Goal: Information Seeking & Learning: Learn about a topic

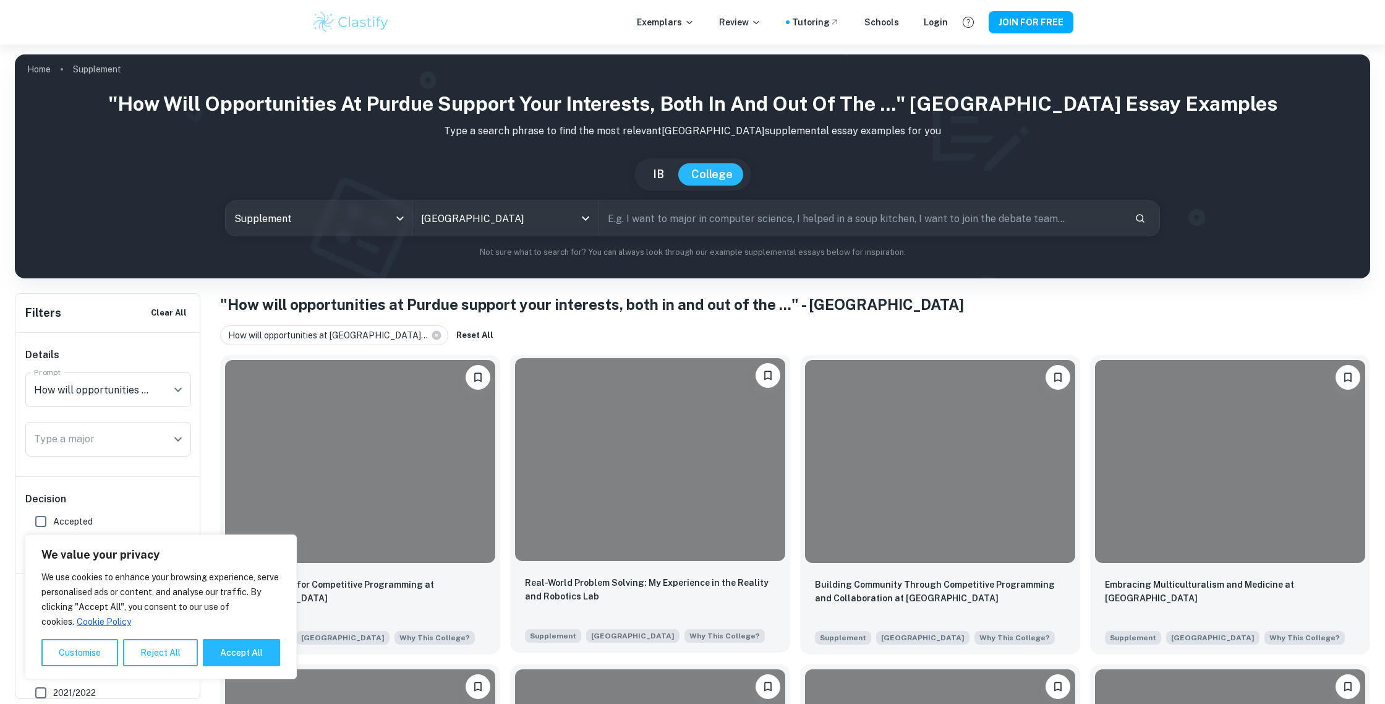
click at [703, 504] on div at bounding box center [650, 459] width 270 height 203
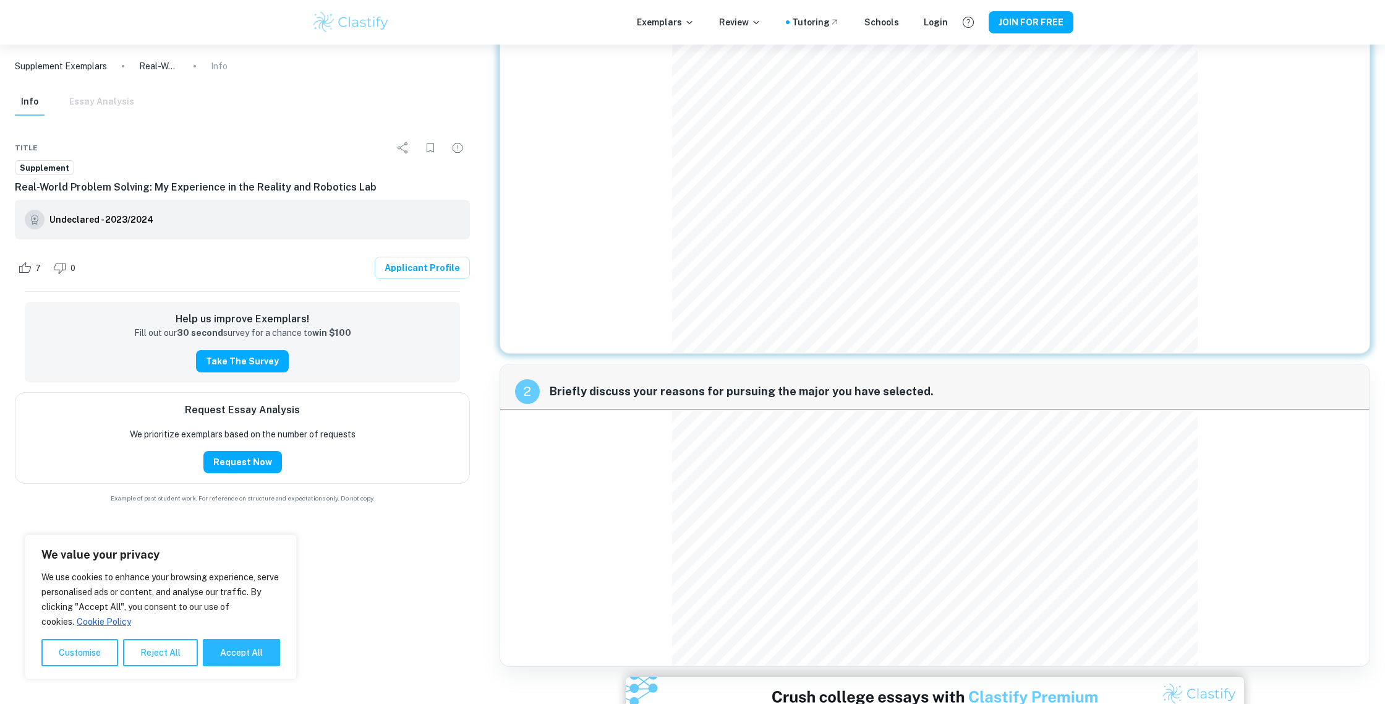
scroll to position [182, 0]
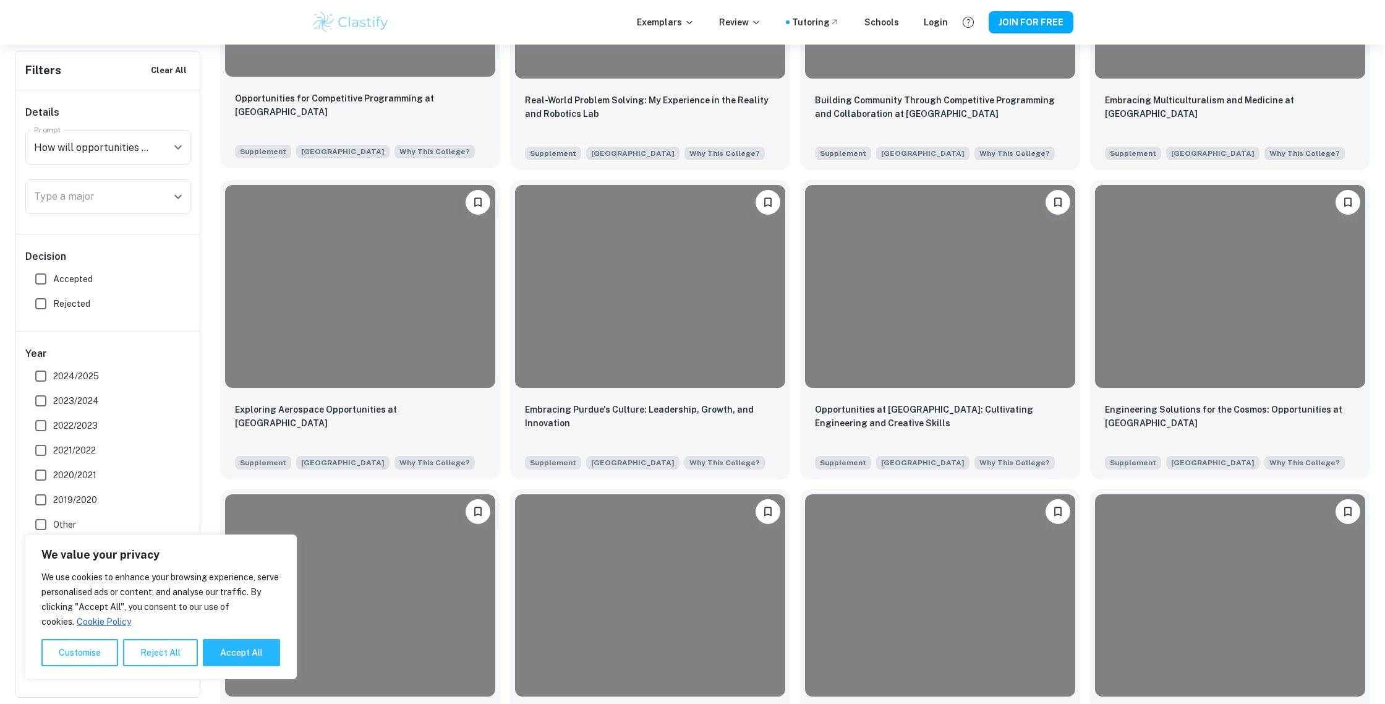
scroll to position [485, 0]
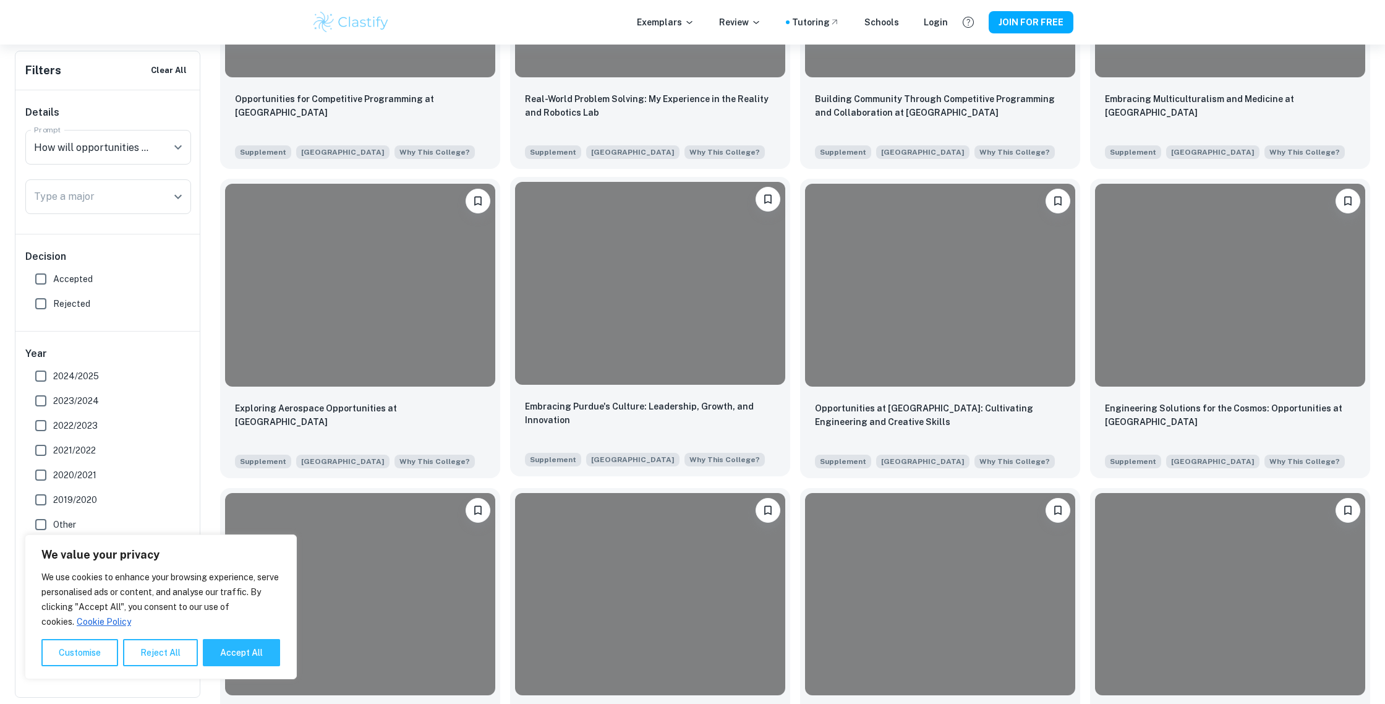
click at [692, 297] on div at bounding box center [650, 283] width 270 height 203
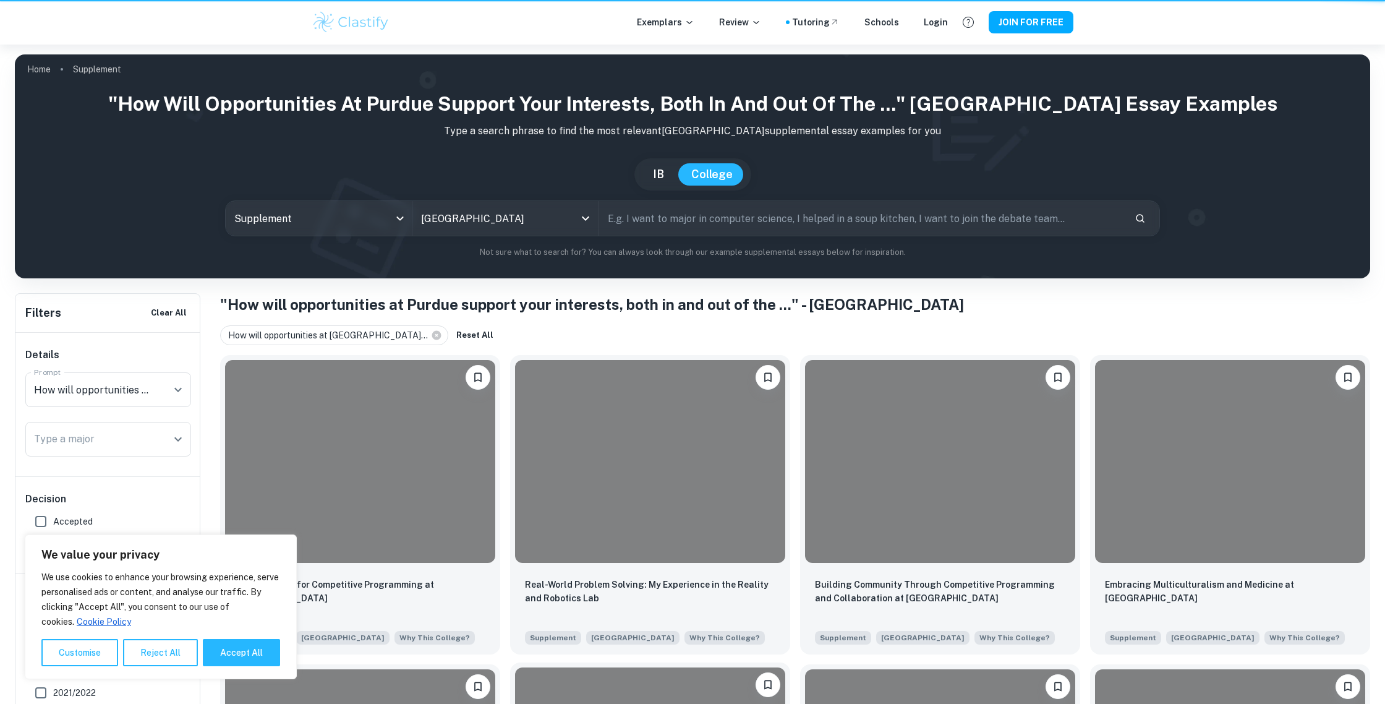
scroll to position [485, 0]
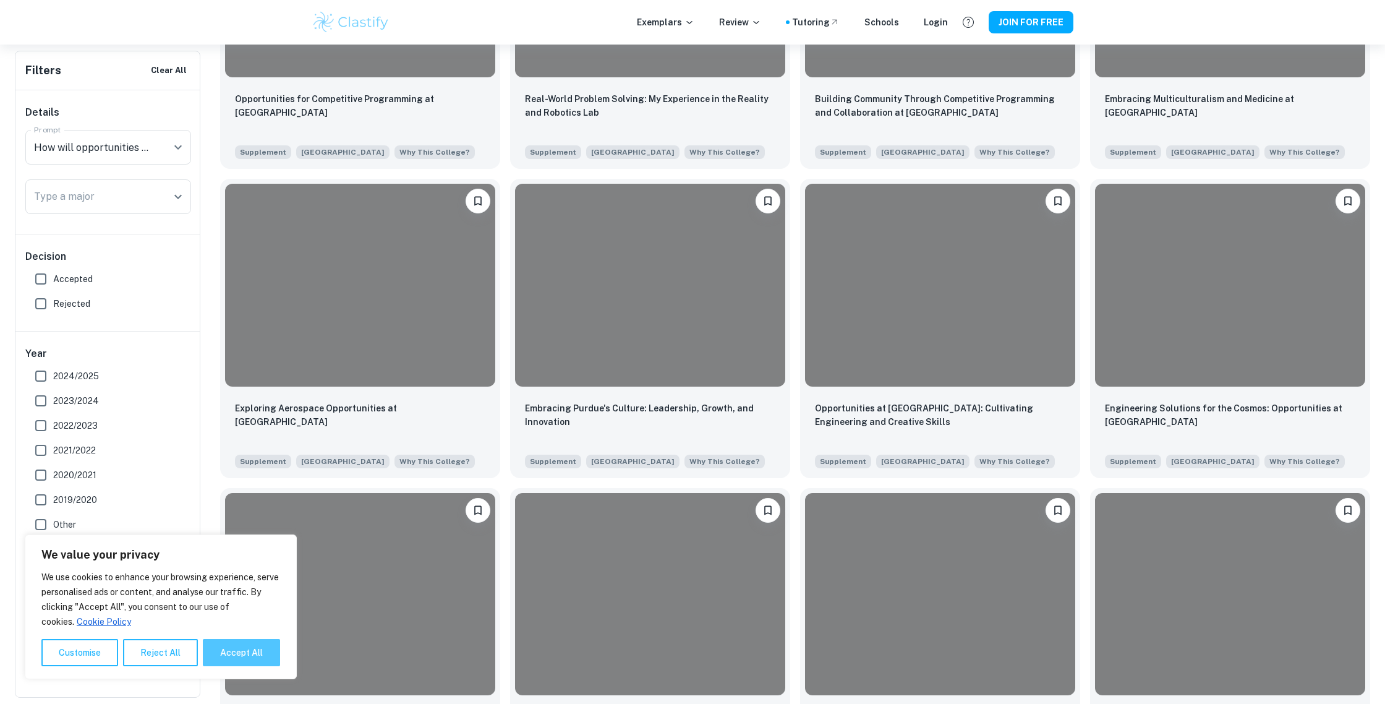
click at [229, 652] on button "Accept All" at bounding box center [241, 652] width 77 height 27
checkbox input "true"
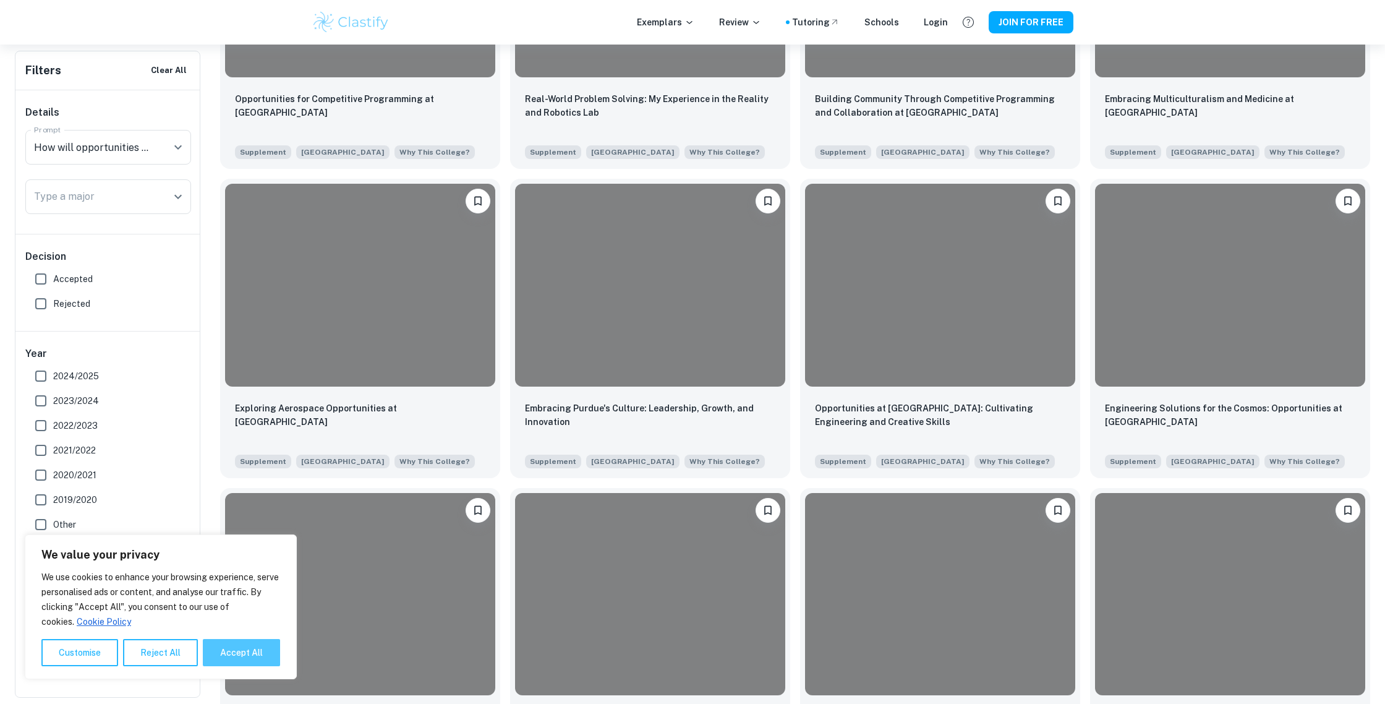
checkbox input "true"
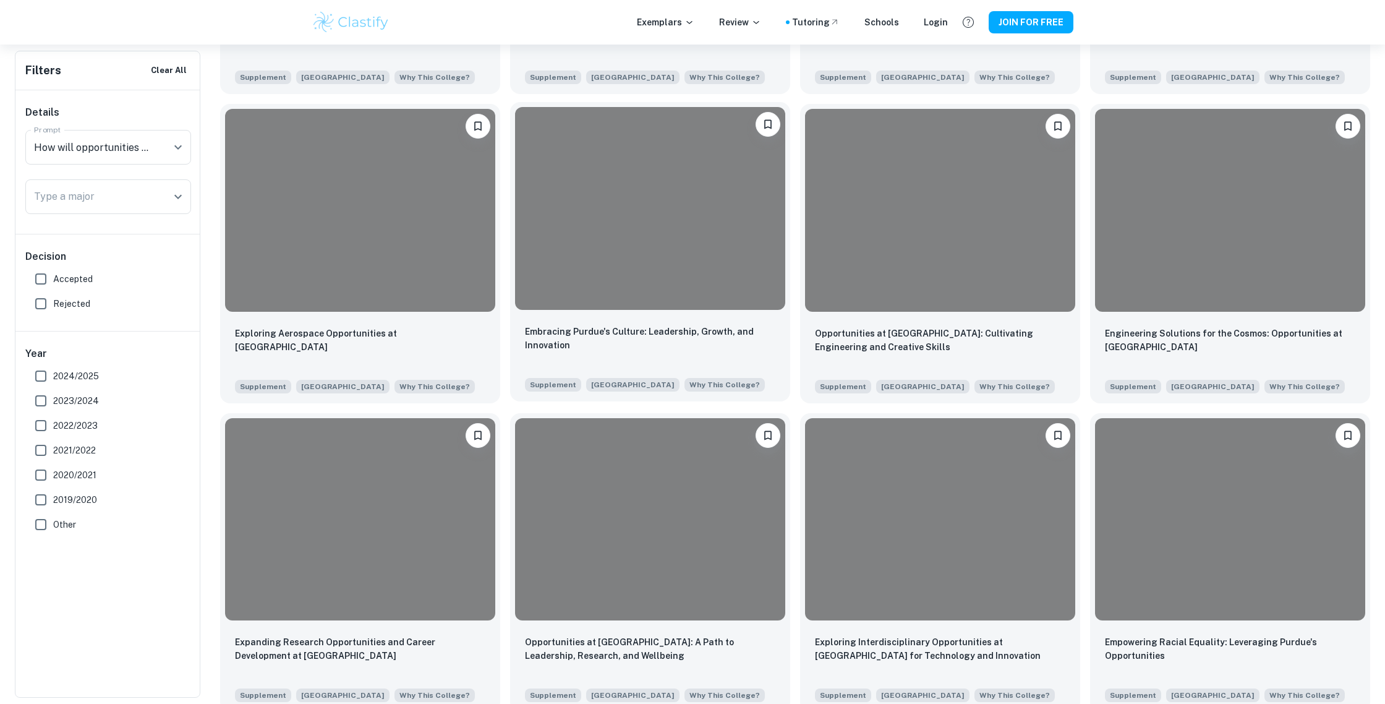
scroll to position [566, 0]
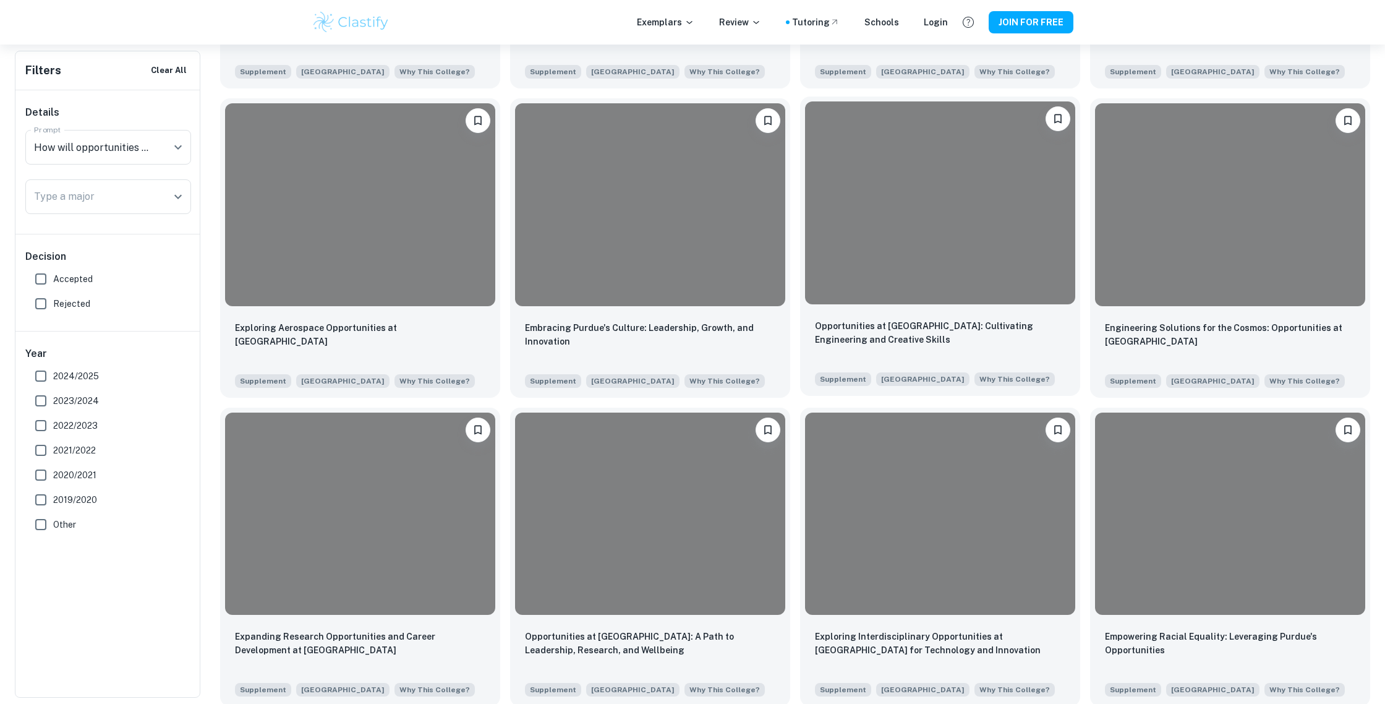
click at [885, 263] on div at bounding box center [940, 202] width 270 height 203
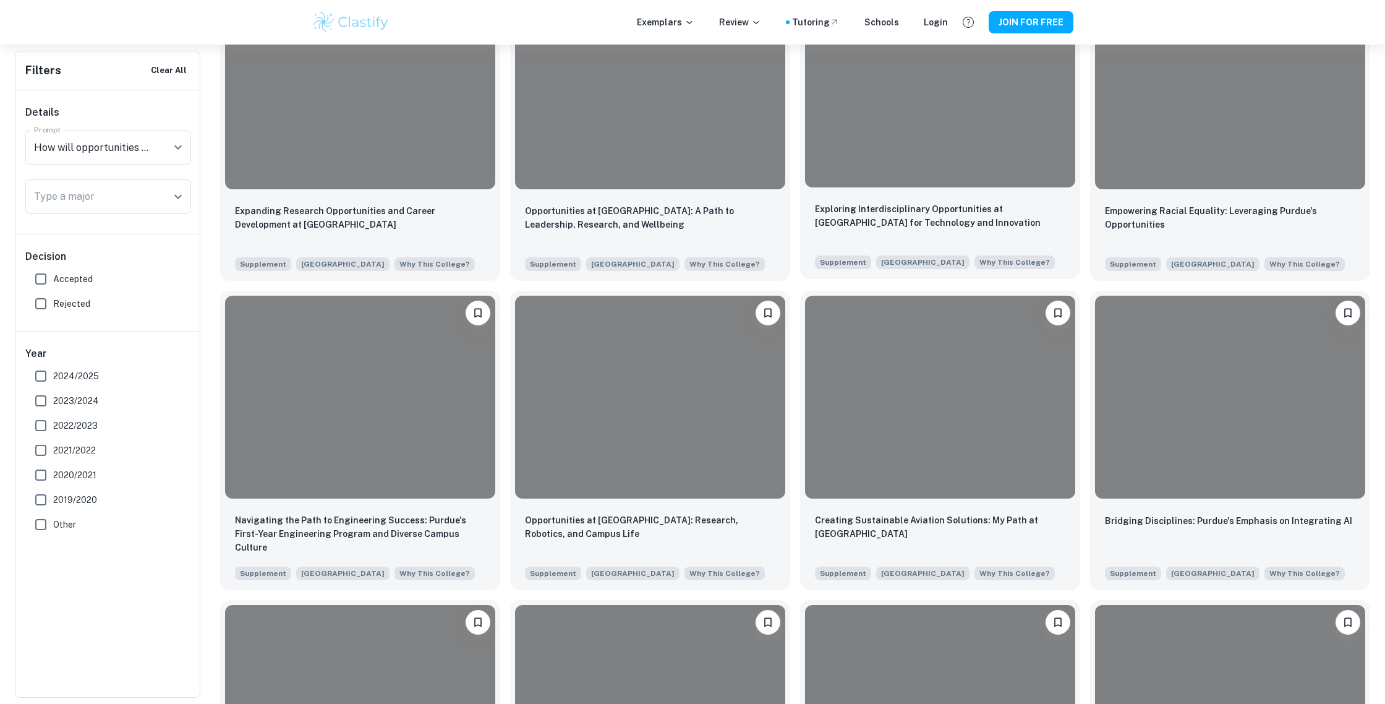
scroll to position [992, 0]
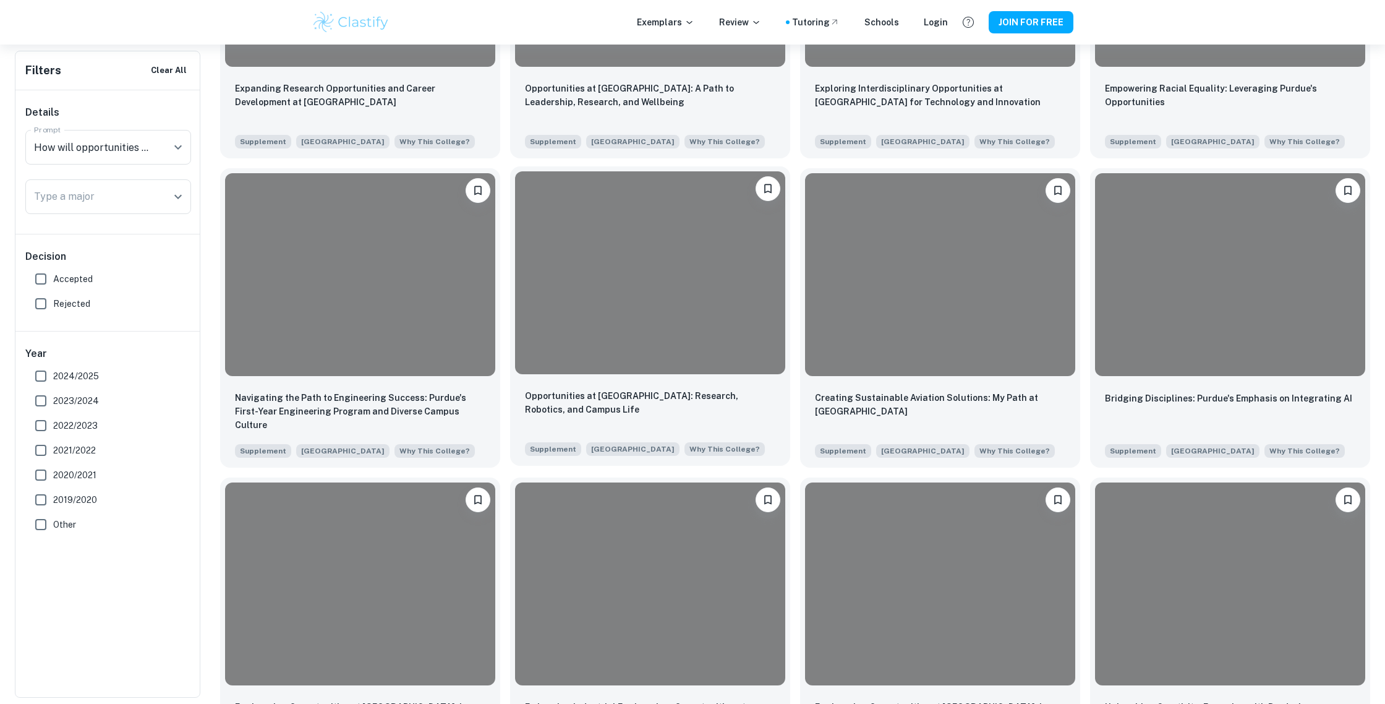
click at [664, 346] on div at bounding box center [650, 272] width 270 height 203
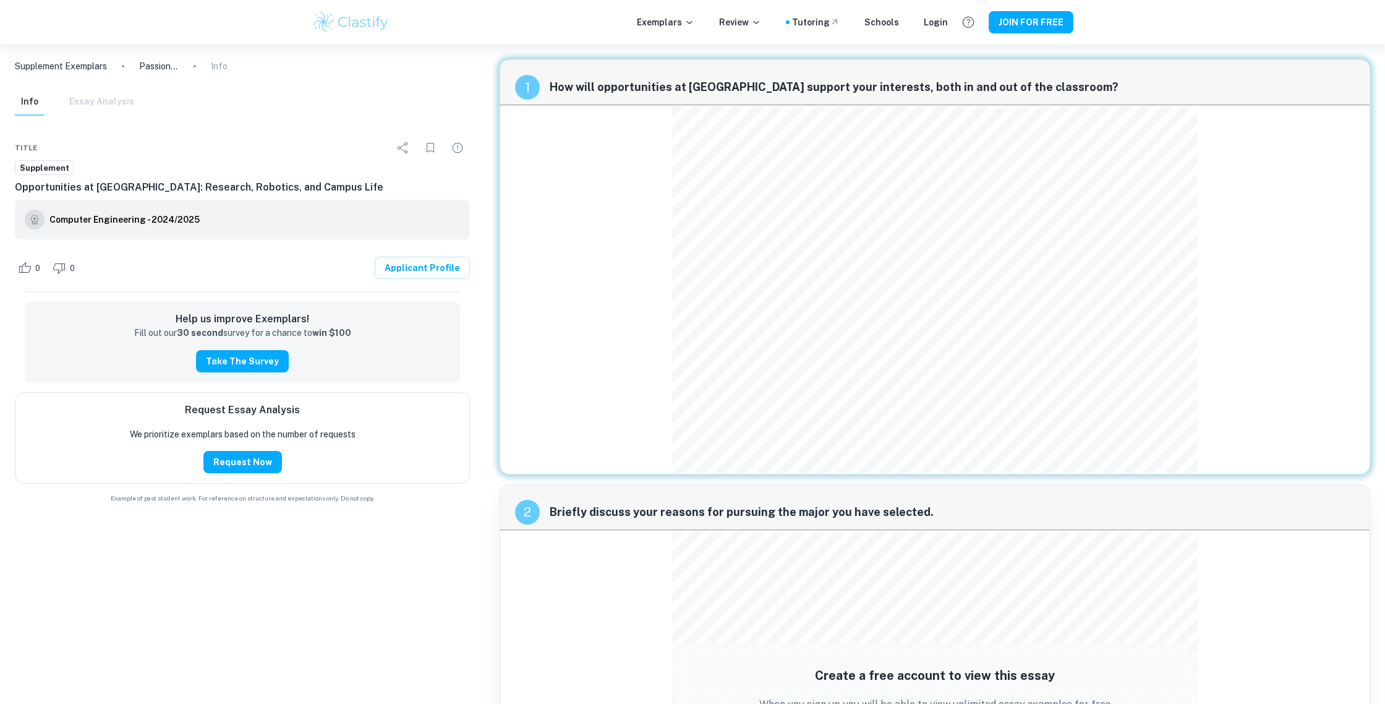
scroll to position [2, 0]
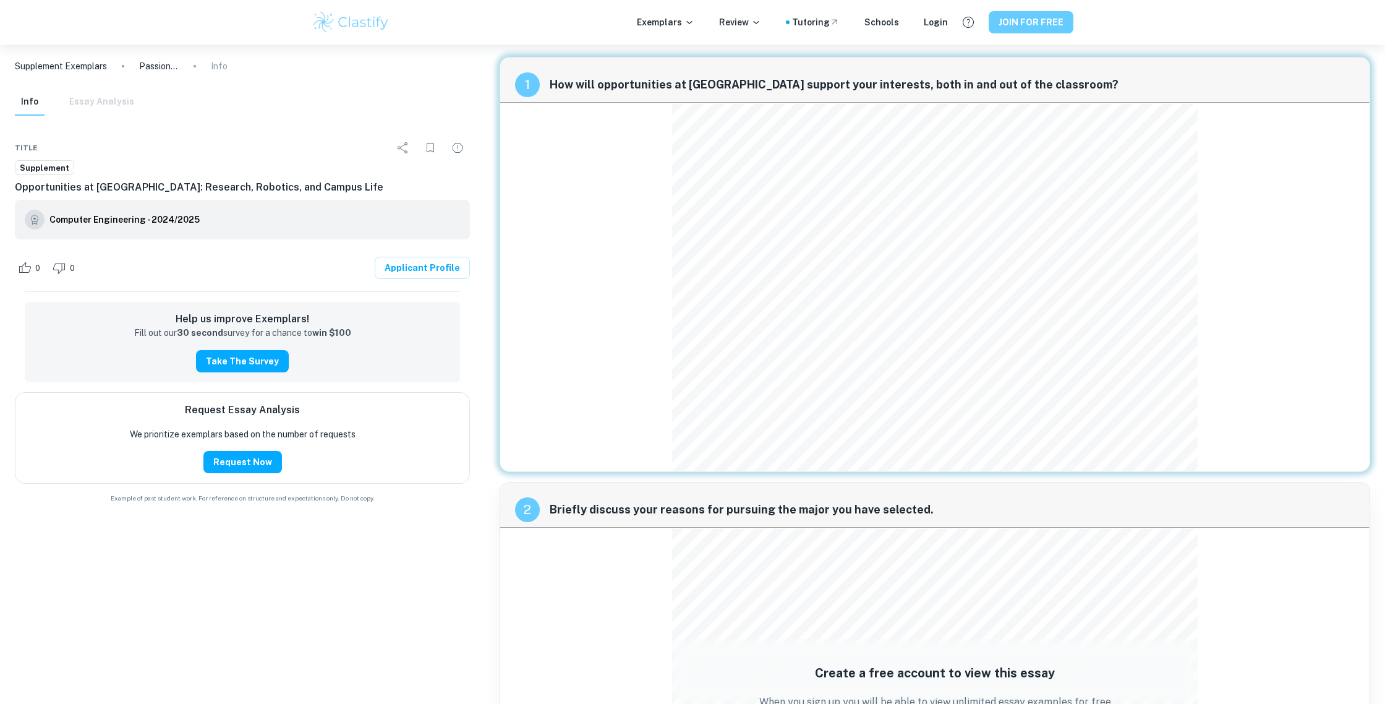
click at [1018, 24] on button "JOIN FOR FREE" at bounding box center [1031, 22] width 85 height 22
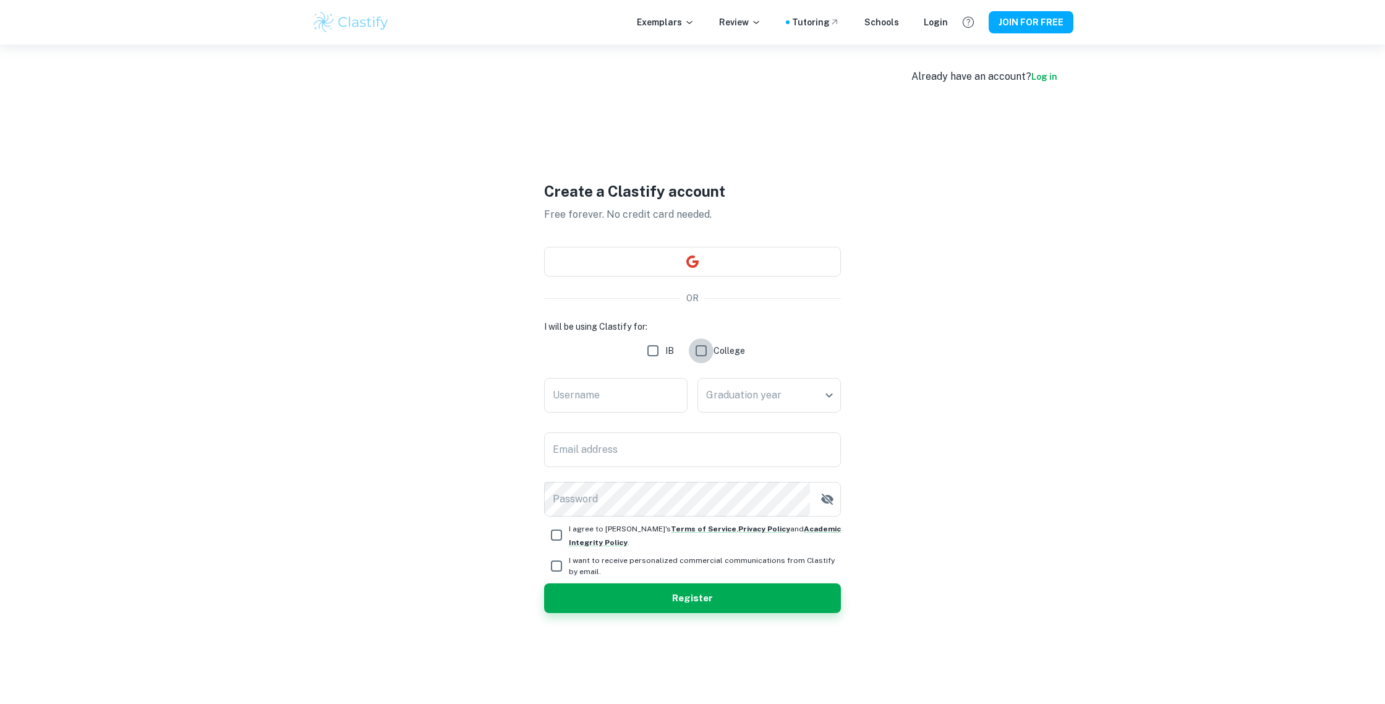
click at [709, 352] on input "College" at bounding box center [701, 350] width 25 height 25
checkbox input "true"
click at [637, 407] on input "Username" at bounding box center [615, 395] width 143 height 35
type input "Srima"
click at [774, 405] on body "We value your privacy We use cookies to enhance your browsing experience, serve…" at bounding box center [692, 397] width 1385 height 704
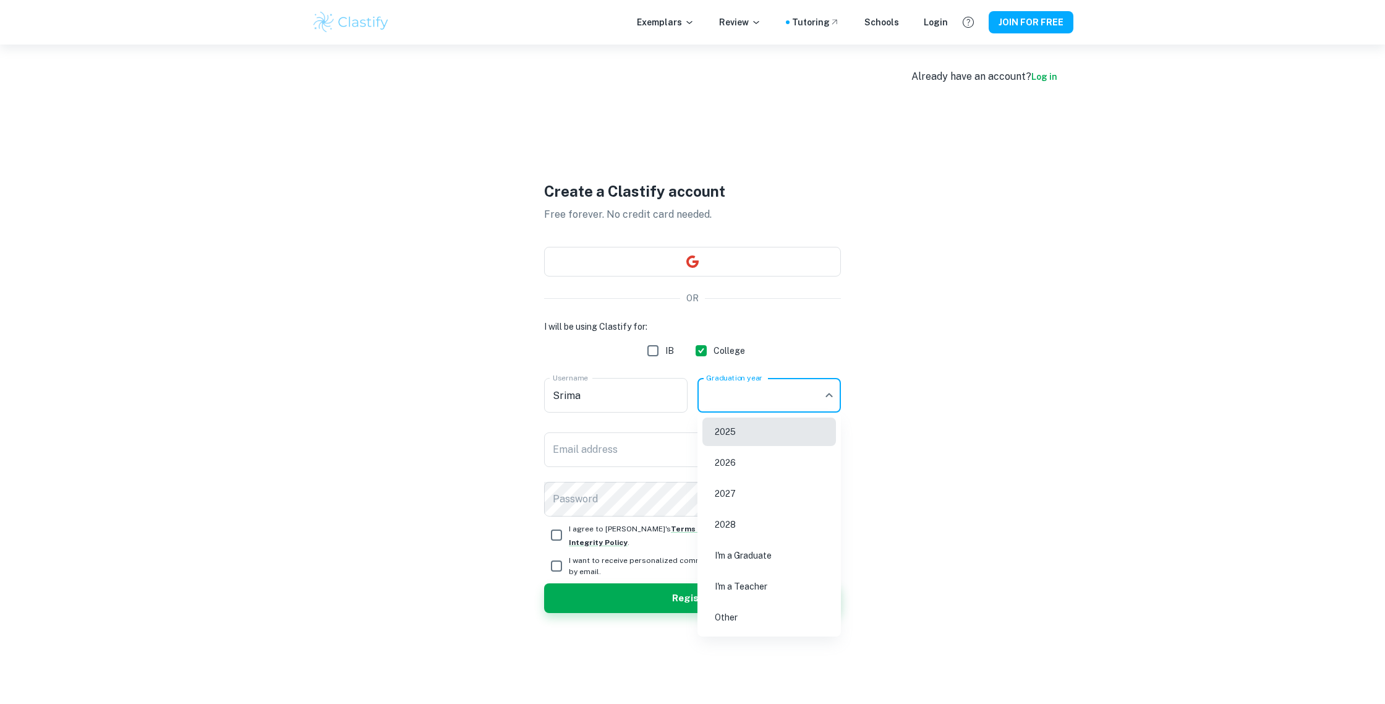
click at [769, 437] on li "2025" at bounding box center [769, 431] width 134 height 28
type input "2025"
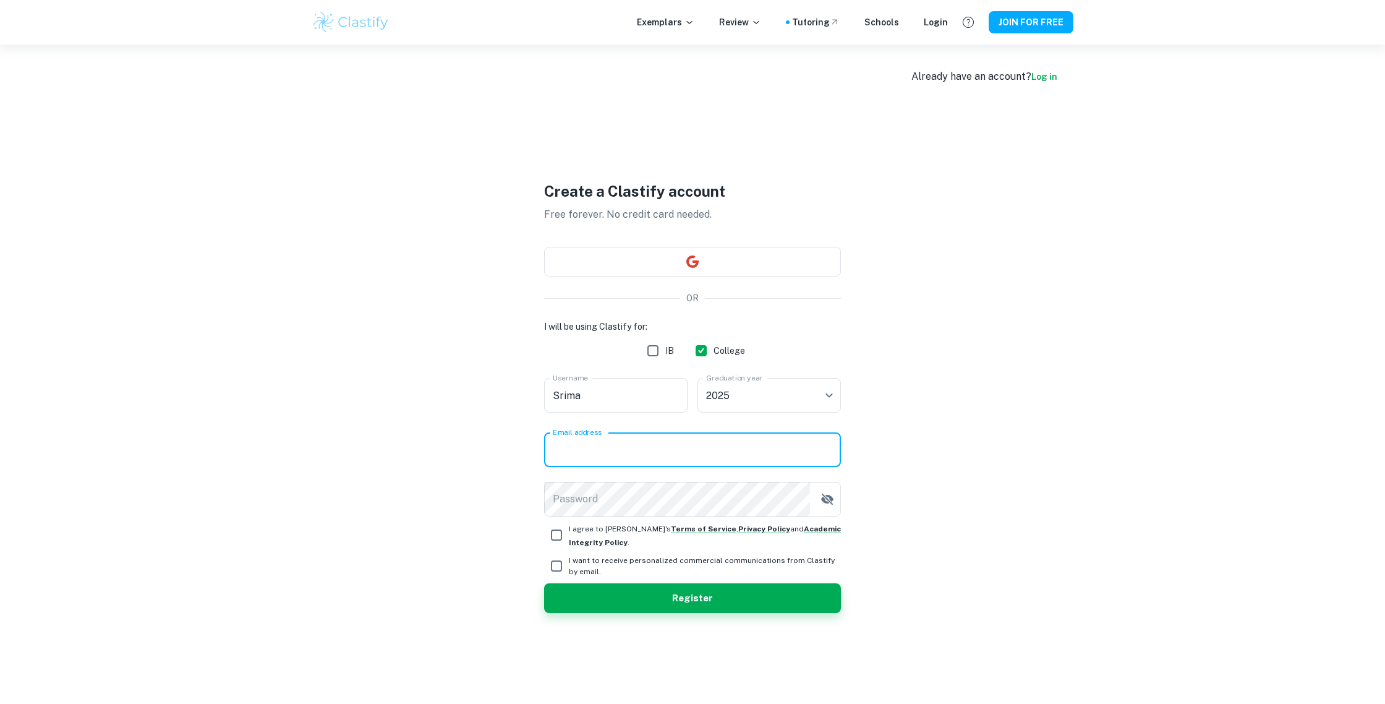
click at [639, 461] on input "Email address" at bounding box center [692, 449] width 297 height 35
type input "[EMAIL_ADDRESS][DOMAIN_NAME]"
drag, startPoint x: 558, startPoint y: 537, endPoint x: 556, endPoint y: 549, distance: 12.5
click at [558, 537] on input "I agree to [PERSON_NAME]'s Terms of Service , Privacy Policy and Academic Integ…" at bounding box center [556, 534] width 25 height 25
checkbox input "true"
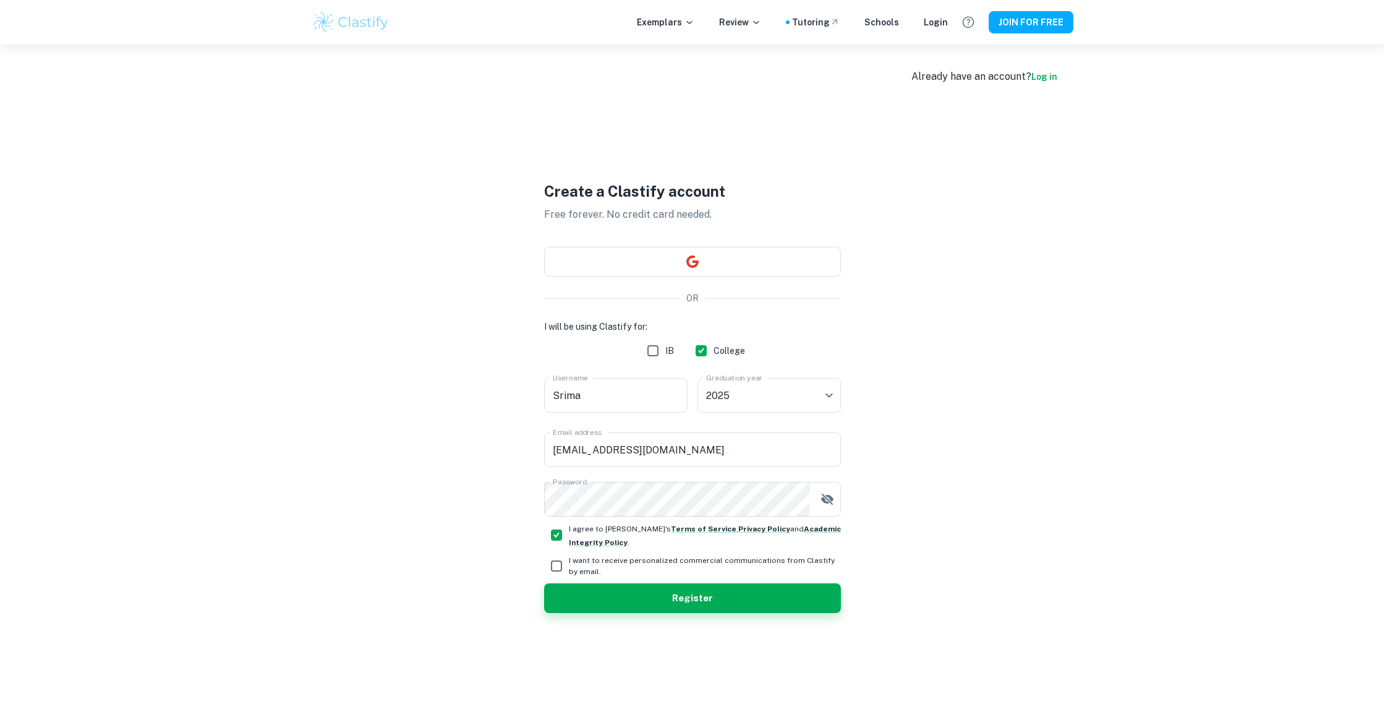
drag, startPoint x: 556, startPoint y: 563, endPoint x: 587, endPoint y: 579, distance: 34.6
click at [557, 564] on input "I want to receive personalized commercial communications from Clastify by email." at bounding box center [556, 565] width 25 height 25
drag, startPoint x: 555, startPoint y: 568, endPoint x: 612, endPoint y: 583, distance: 58.9
click at [556, 568] on input "I want to receive personalized commercial communications from Clastify by email." at bounding box center [556, 565] width 25 height 25
checkbox input "false"
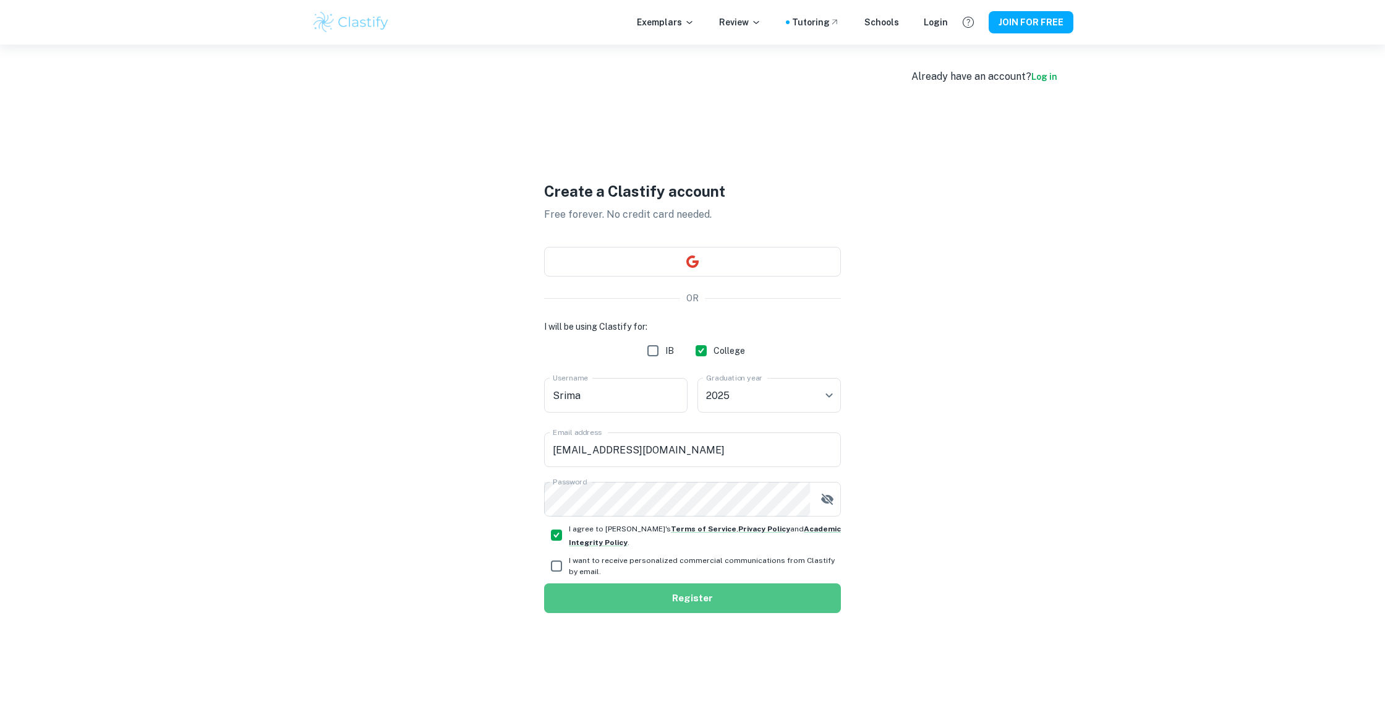
click at [650, 591] on button "Register" at bounding box center [692, 598] width 297 height 30
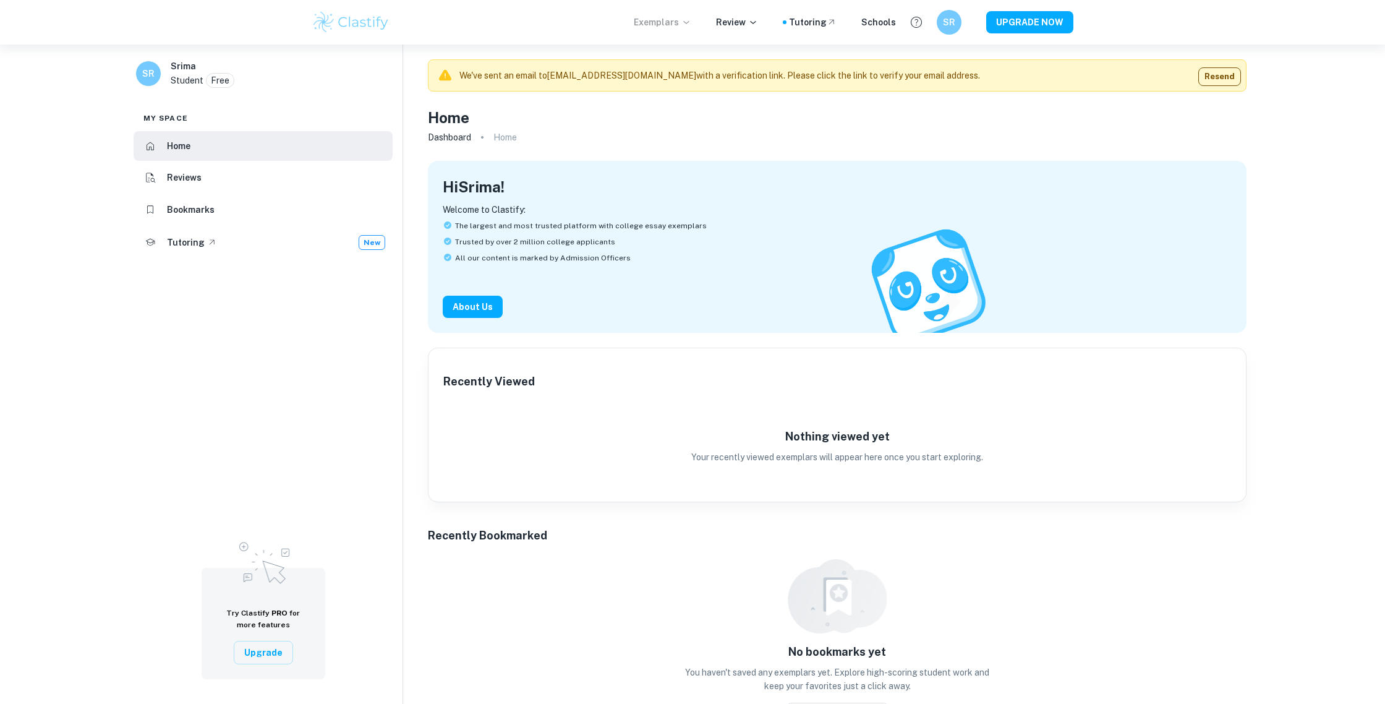
click at [691, 26] on icon at bounding box center [686, 22] width 10 height 10
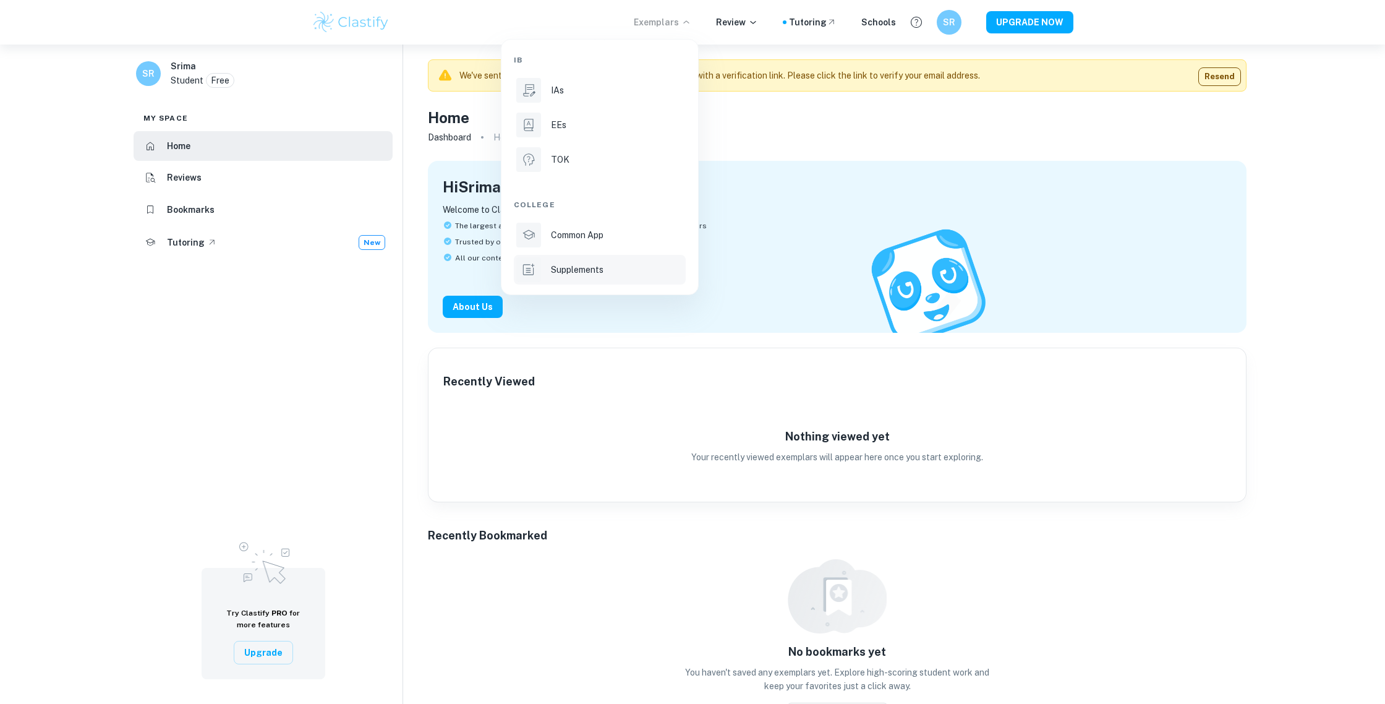
click at [585, 271] on p "Supplements" at bounding box center [577, 270] width 53 height 14
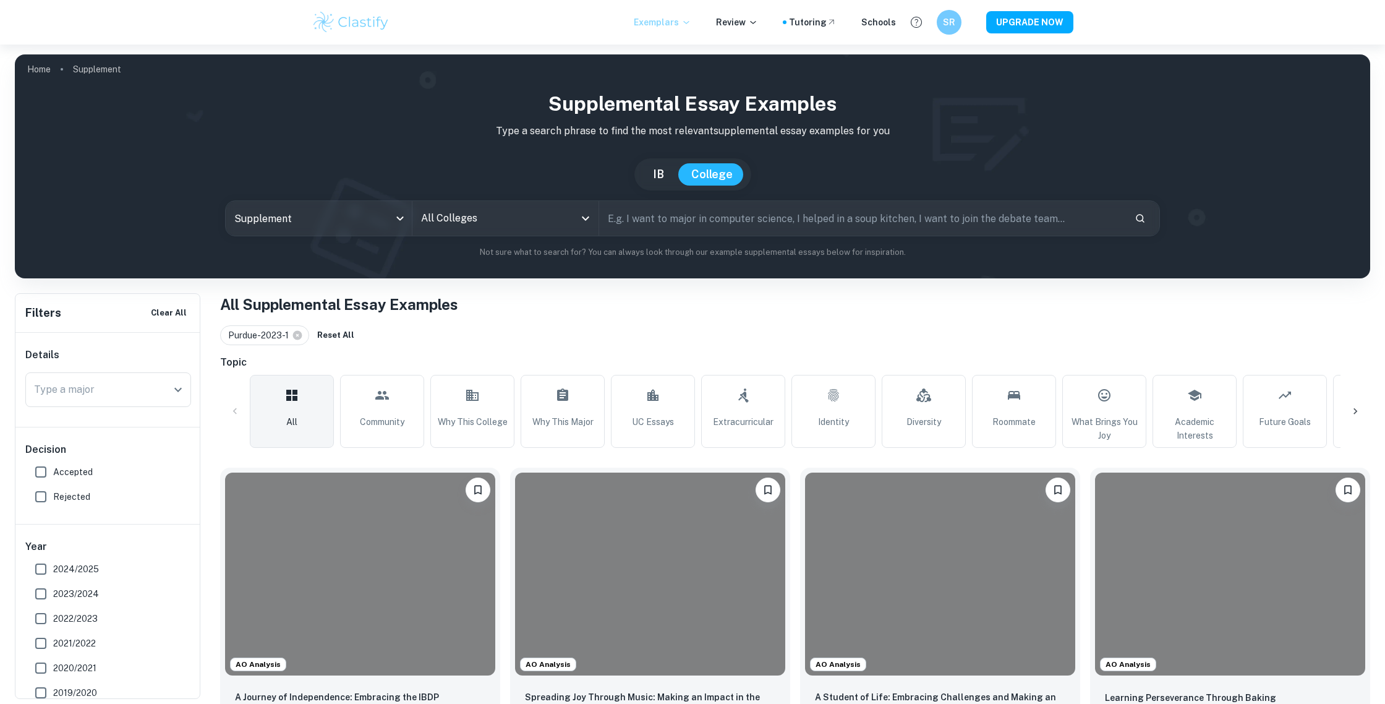
click at [484, 213] on input "All Colleges" at bounding box center [496, 218] width 156 height 23
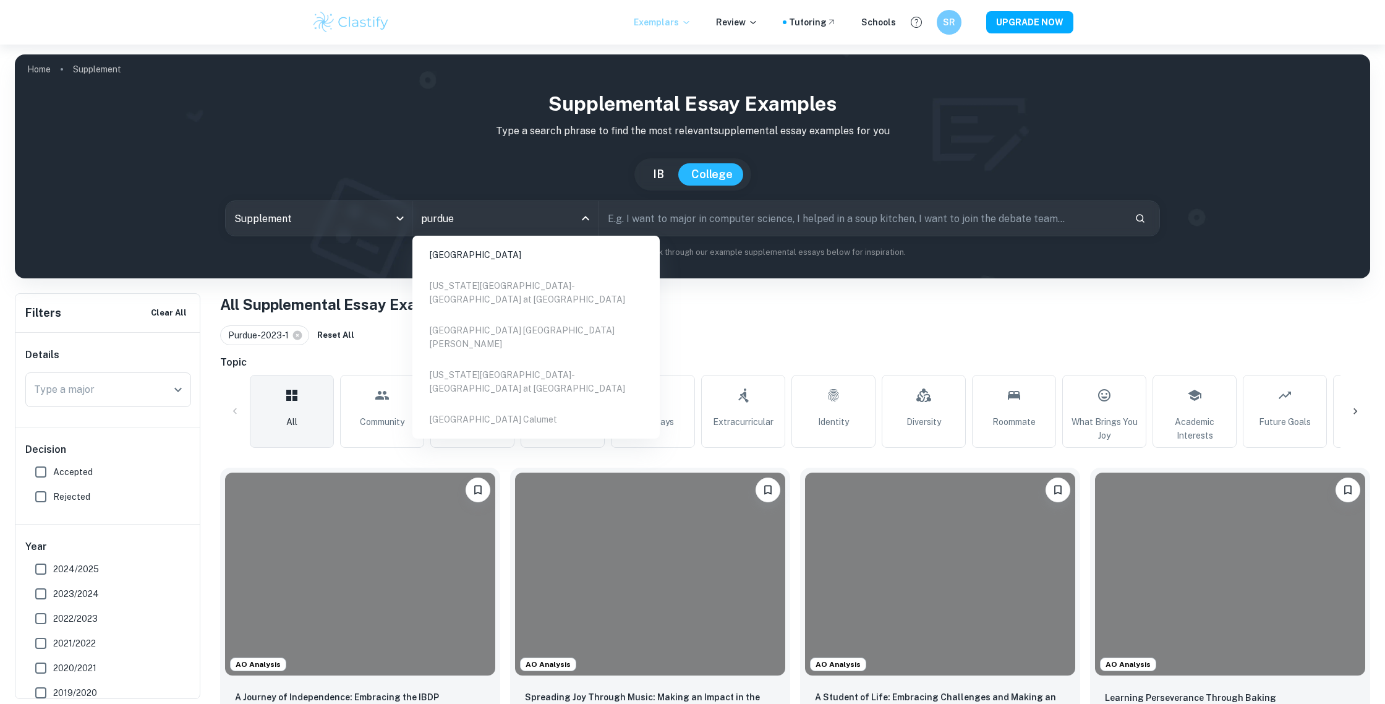
type input "purdue"
drag, startPoint x: 498, startPoint y: 254, endPoint x: 514, endPoint y: 246, distance: 18.5
click at [498, 254] on li "[GEOGRAPHIC_DATA]" at bounding box center [535, 255] width 237 height 28
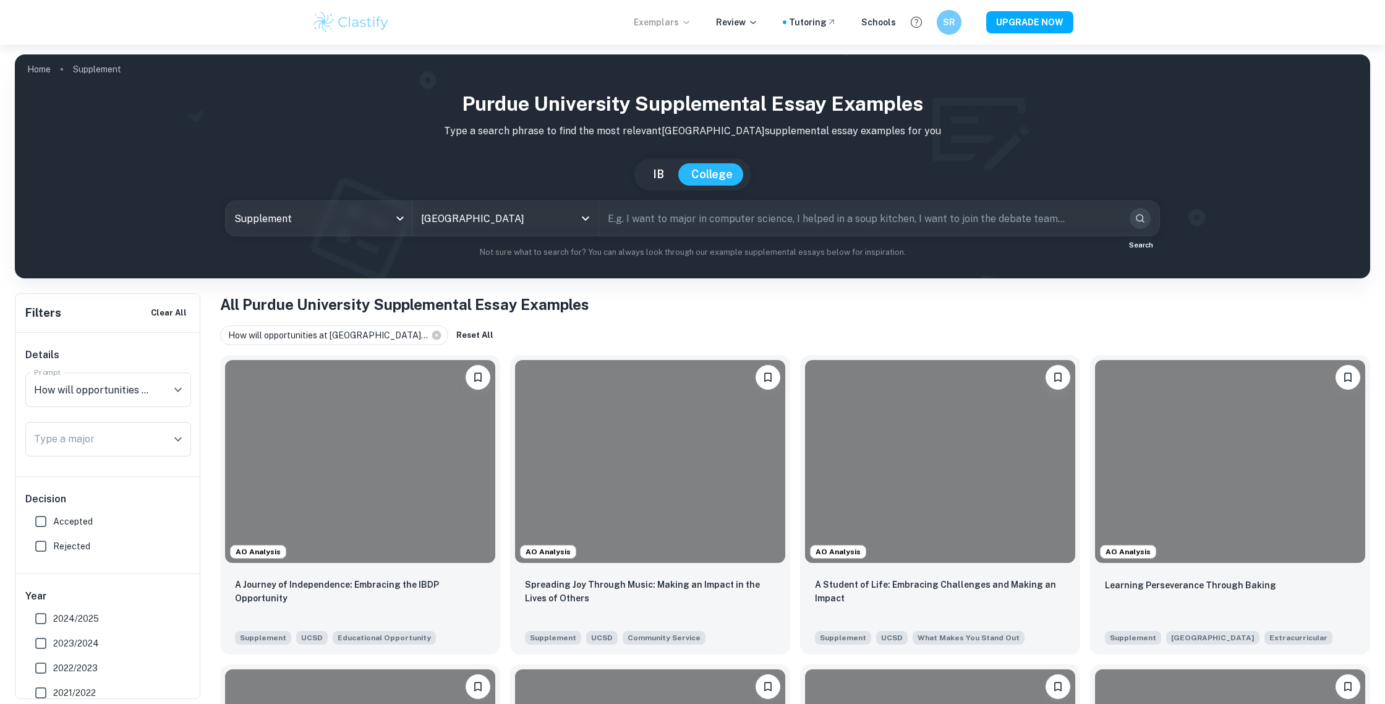
click at [1143, 218] on icon "Search" at bounding box center [1140, 218] width 11 height 11
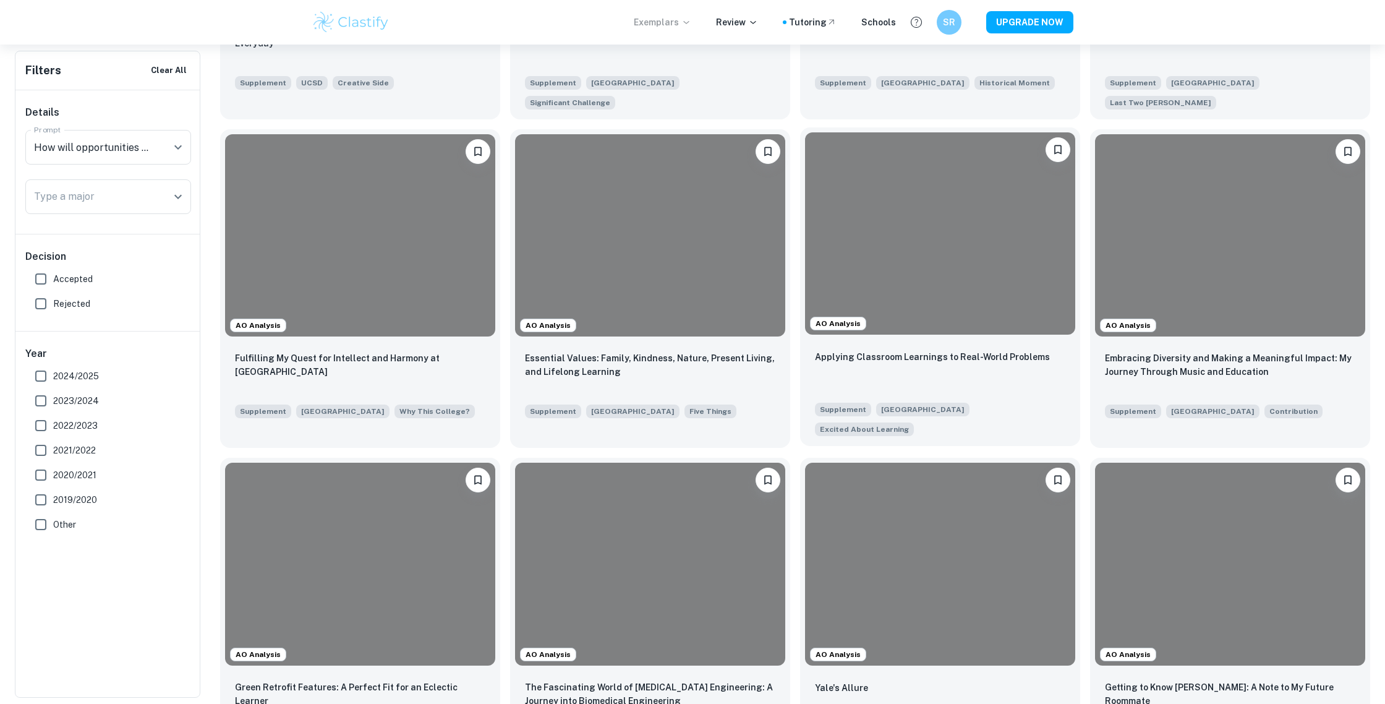
scroll to position [866, 0]
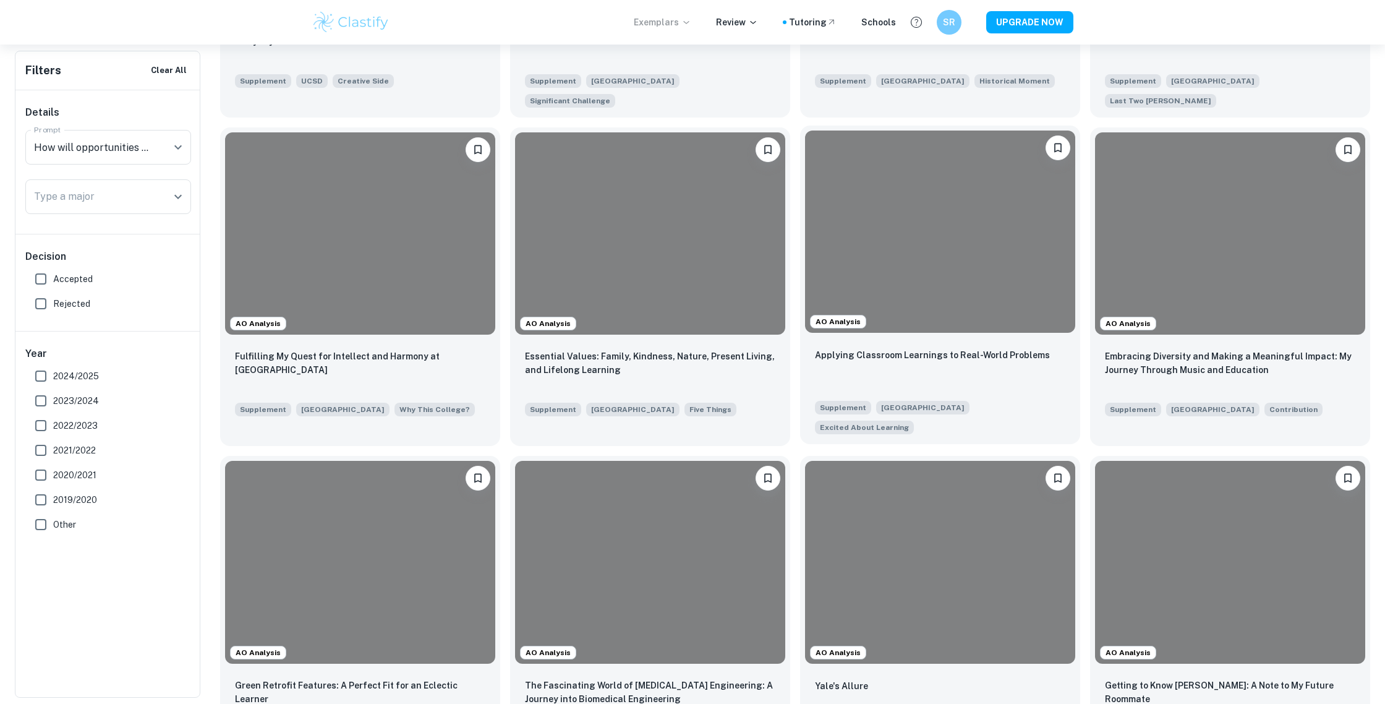
click at [940, 239] on div at bounding box center [940, 231] width 270 height 203
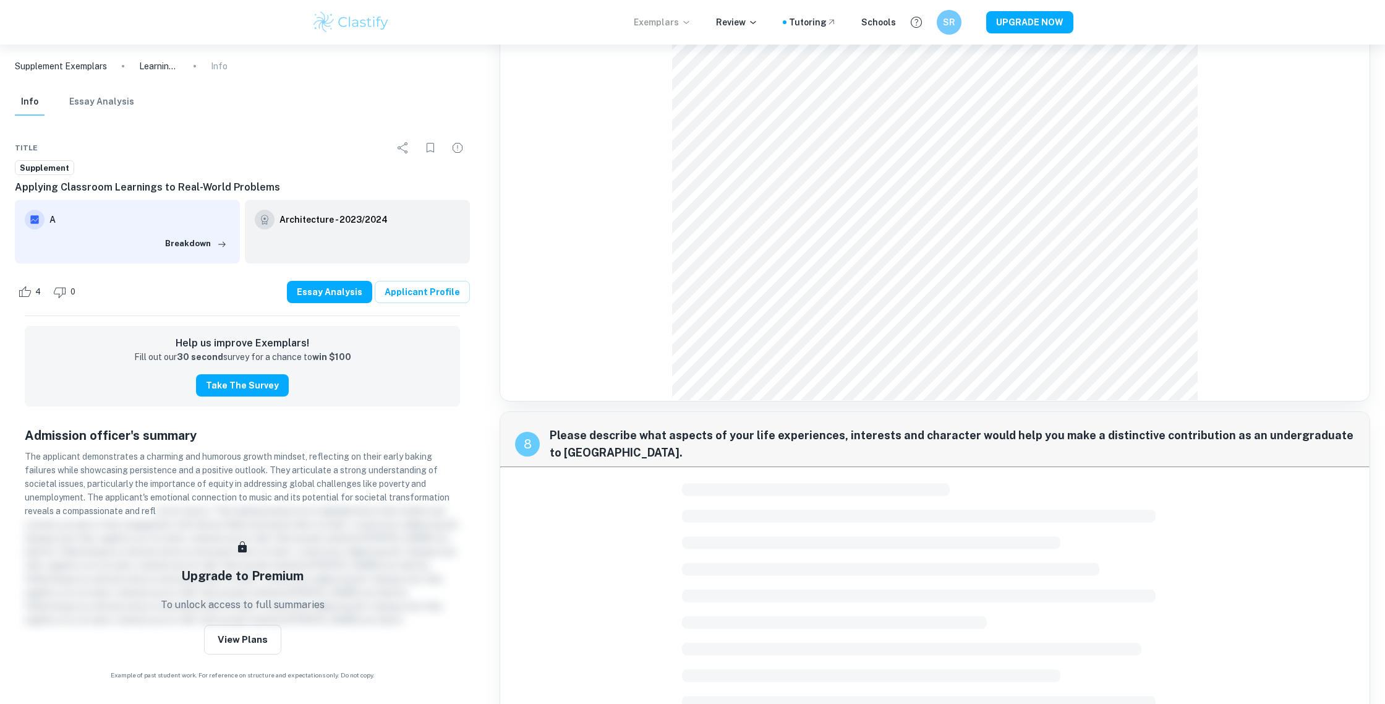
scroll to position [966, 0]
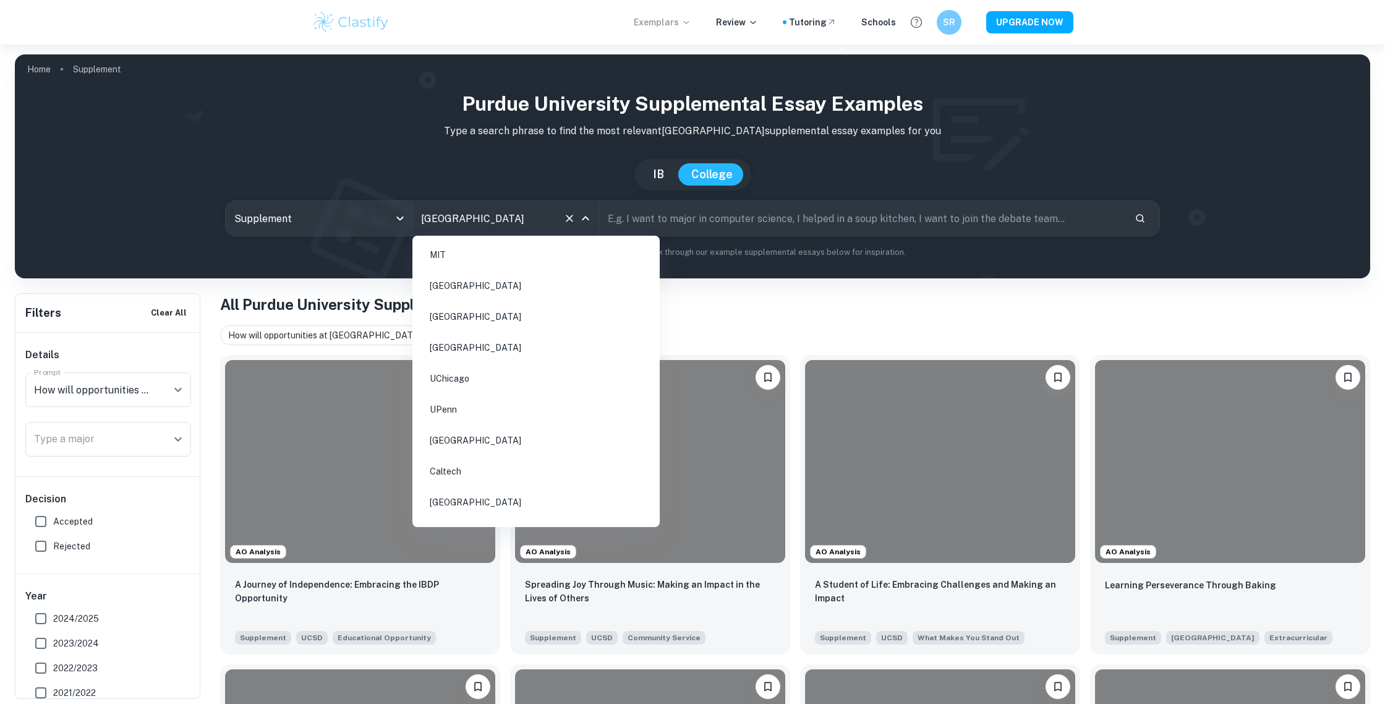
click at [457, 226] on input "[GEOGRAPHIC_DATA]" at bounding box center [488, 218] width 140 height 23
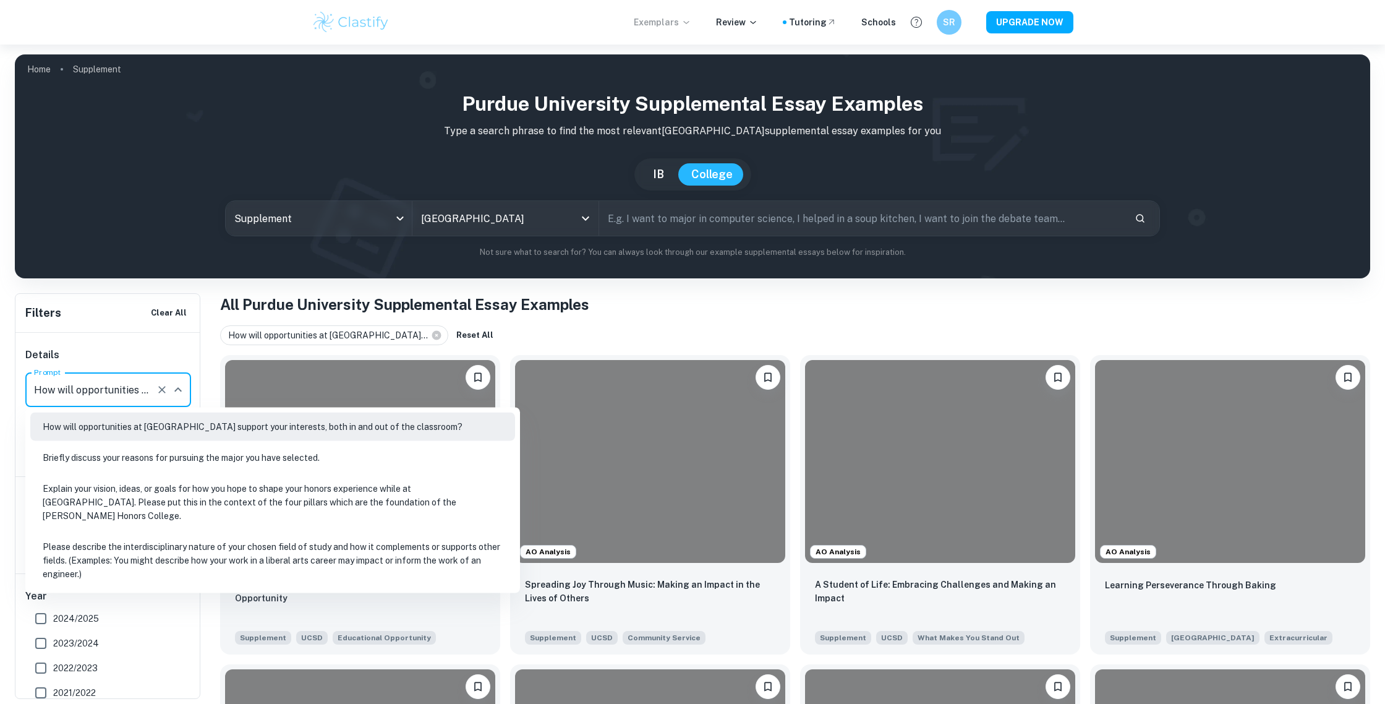
click at [122, 393] on input "How will opportunities at [GEOGRAPHIC_DATA] support your interests, both in and…" at bounding box center [91, 389] width 120 height 23
click at [143, 427] on li "How will opportunities at [GEOGRAPHIC_DATA] support your interests, both in and…" at bounding box center [272, 426] width 485 height 28
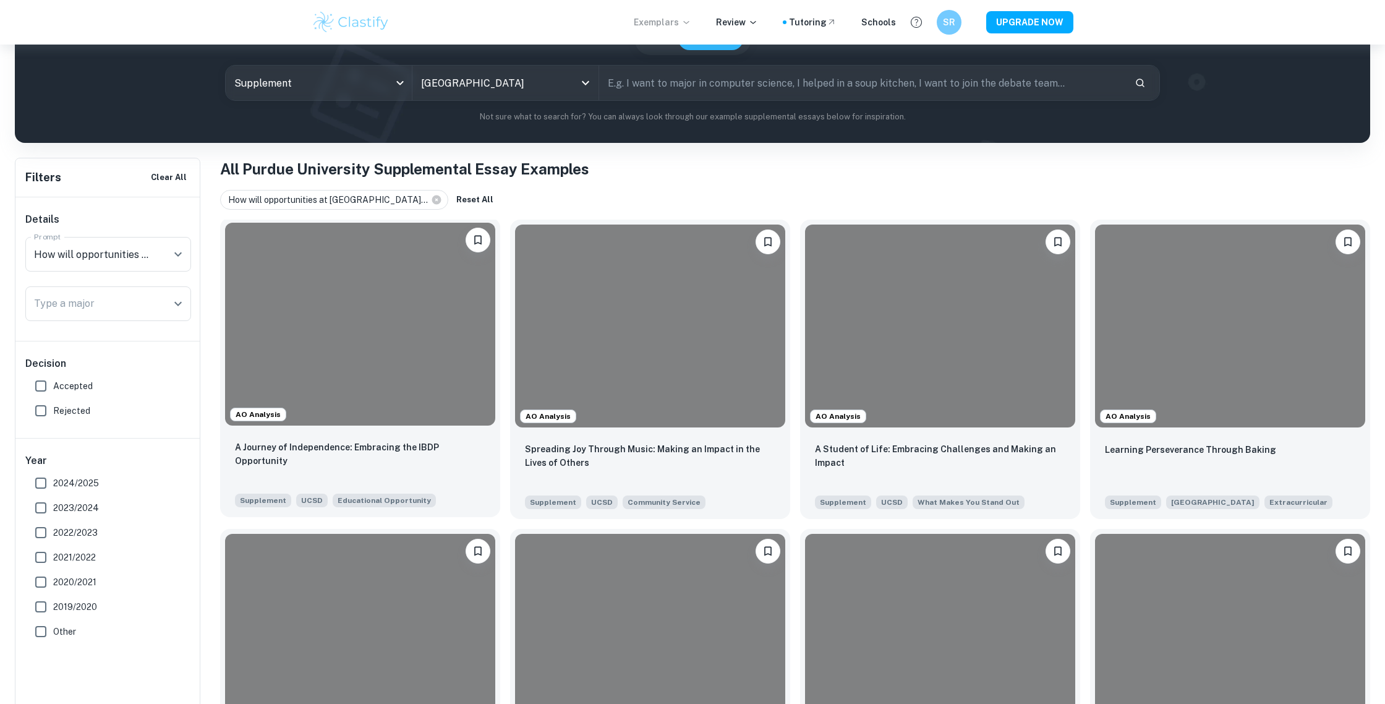
scroll to position [0, 0]
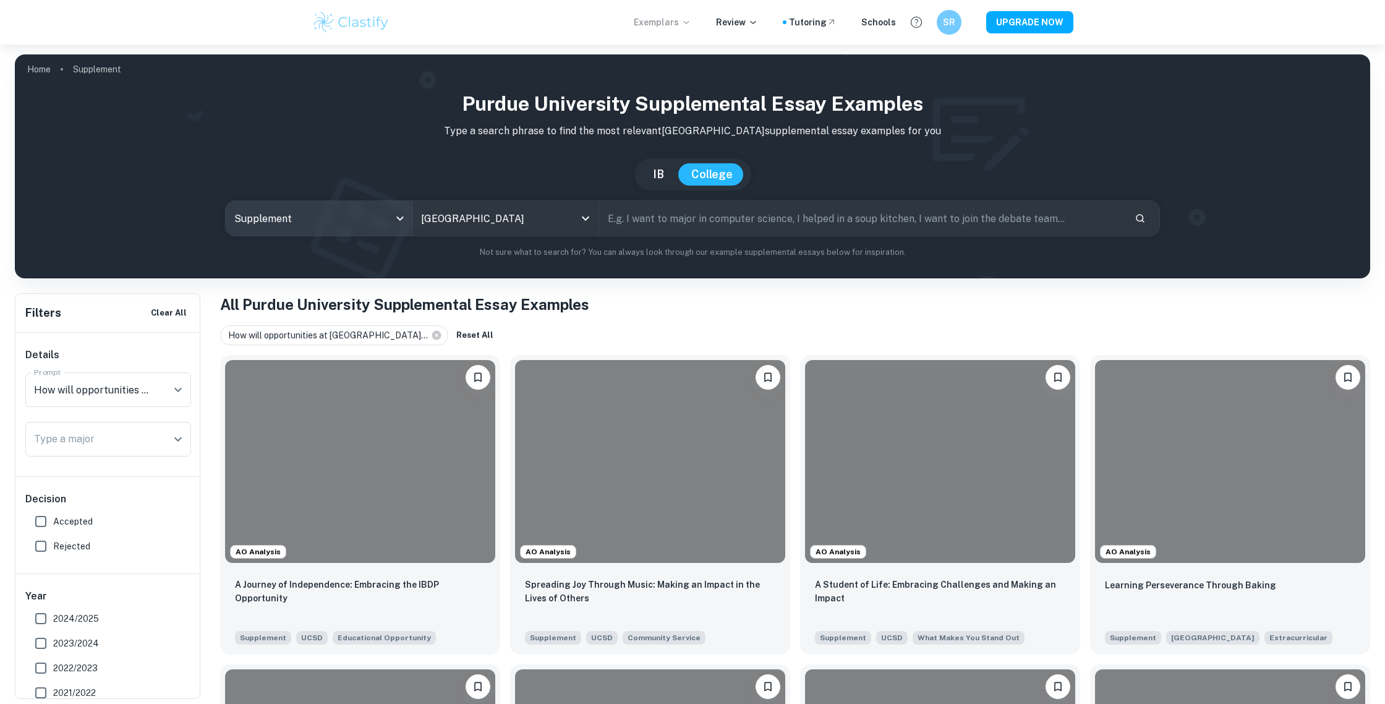
click at [398, 217] on body "We value your privacy We use cookies to enhance your browsing experience, serve…" at bounding box center [692, 397] width 1385 height 704
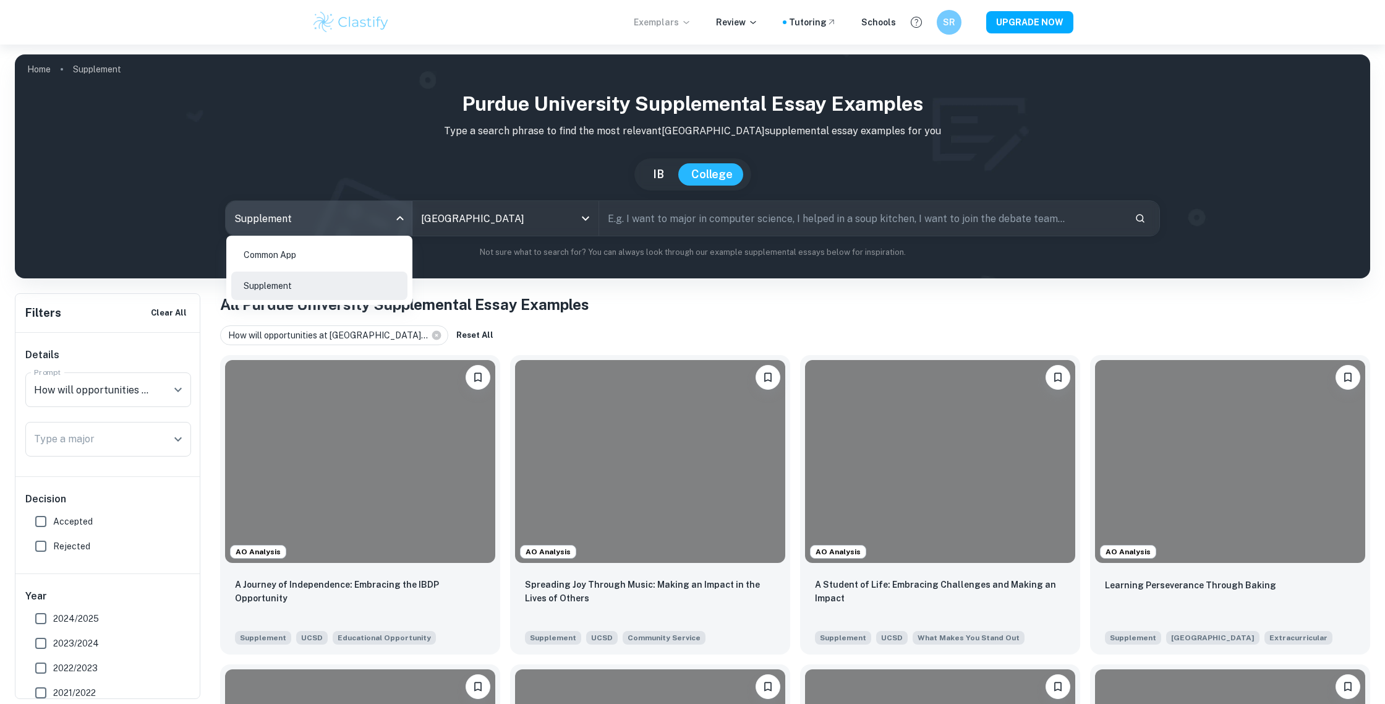
click at [278, 286] on li "Supplement" at bounding box center [319, 285] width 176 height 28
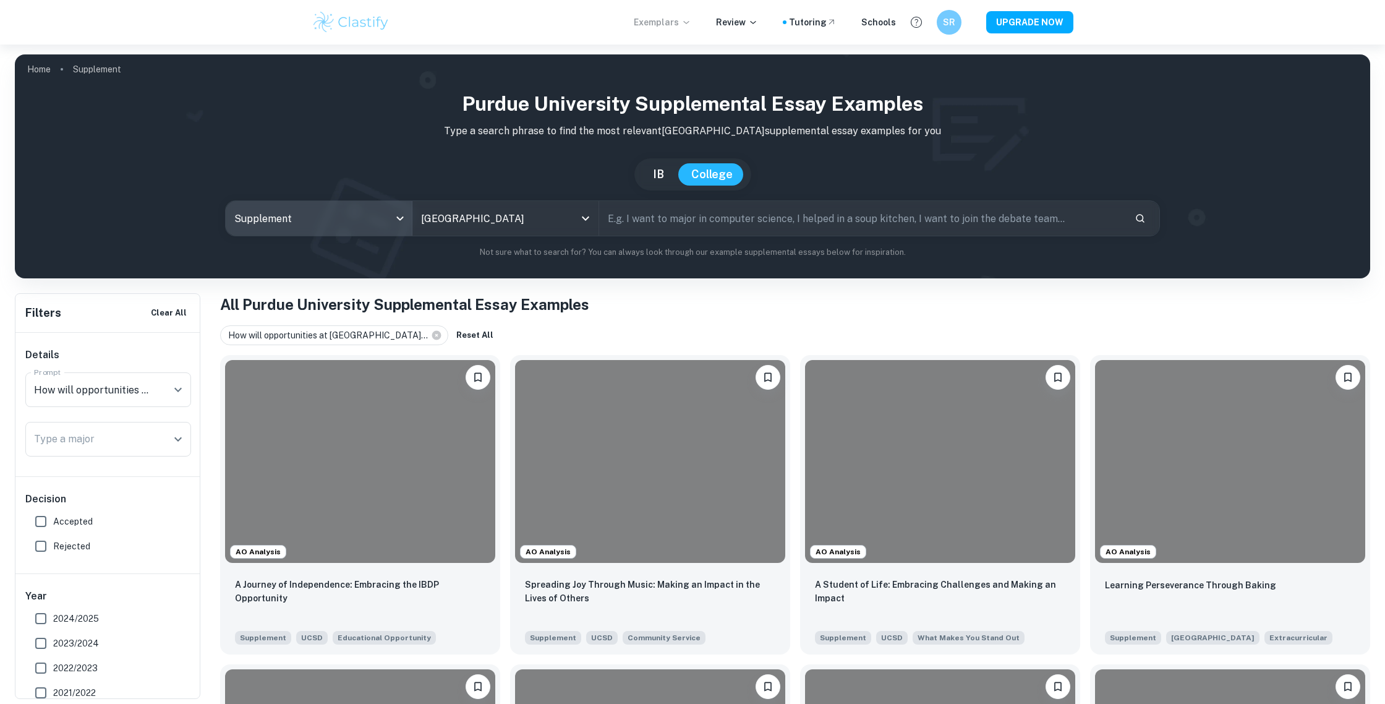
click at [344, 231] on body "We value your privacy We use cookies to enhance your browsing experience, serve…" at bounding box center [692, 397] width 1385 height 704
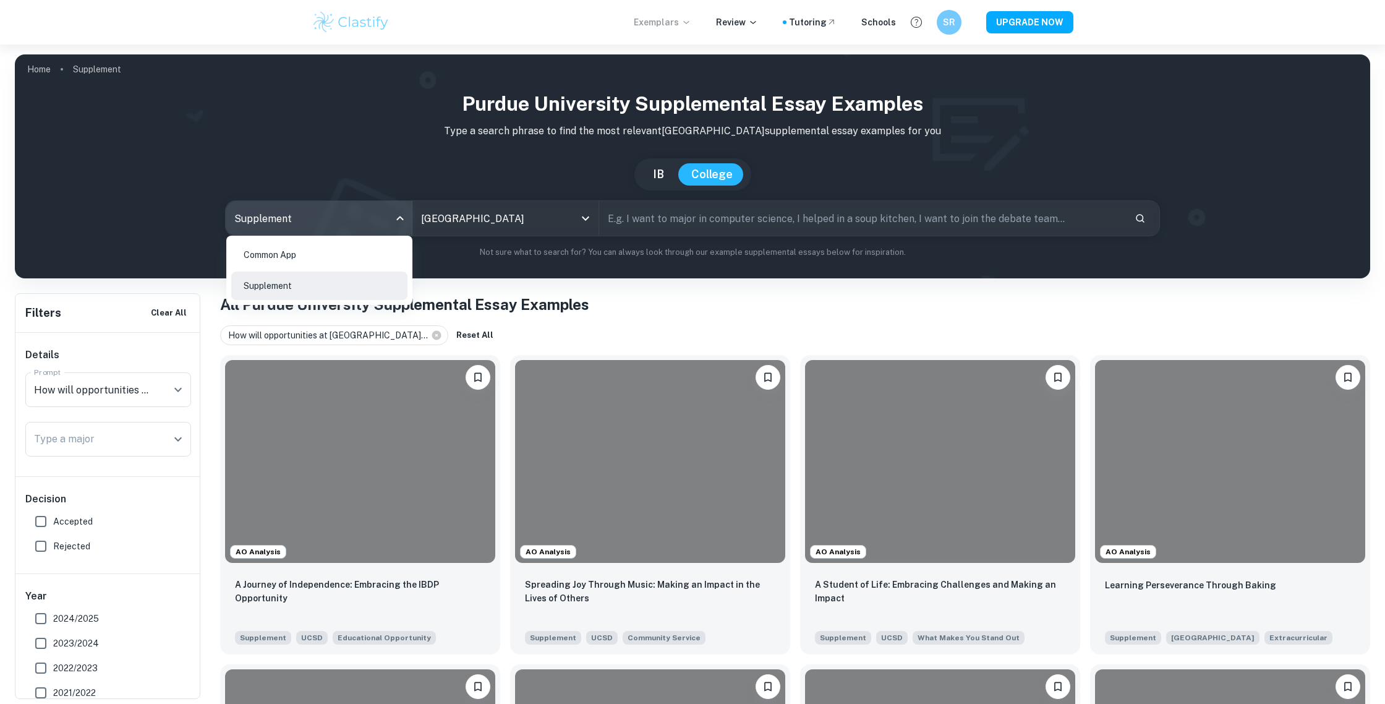
click at [322, 252] on li "Common App" at bounding box center [319, 255] width 176 height 28
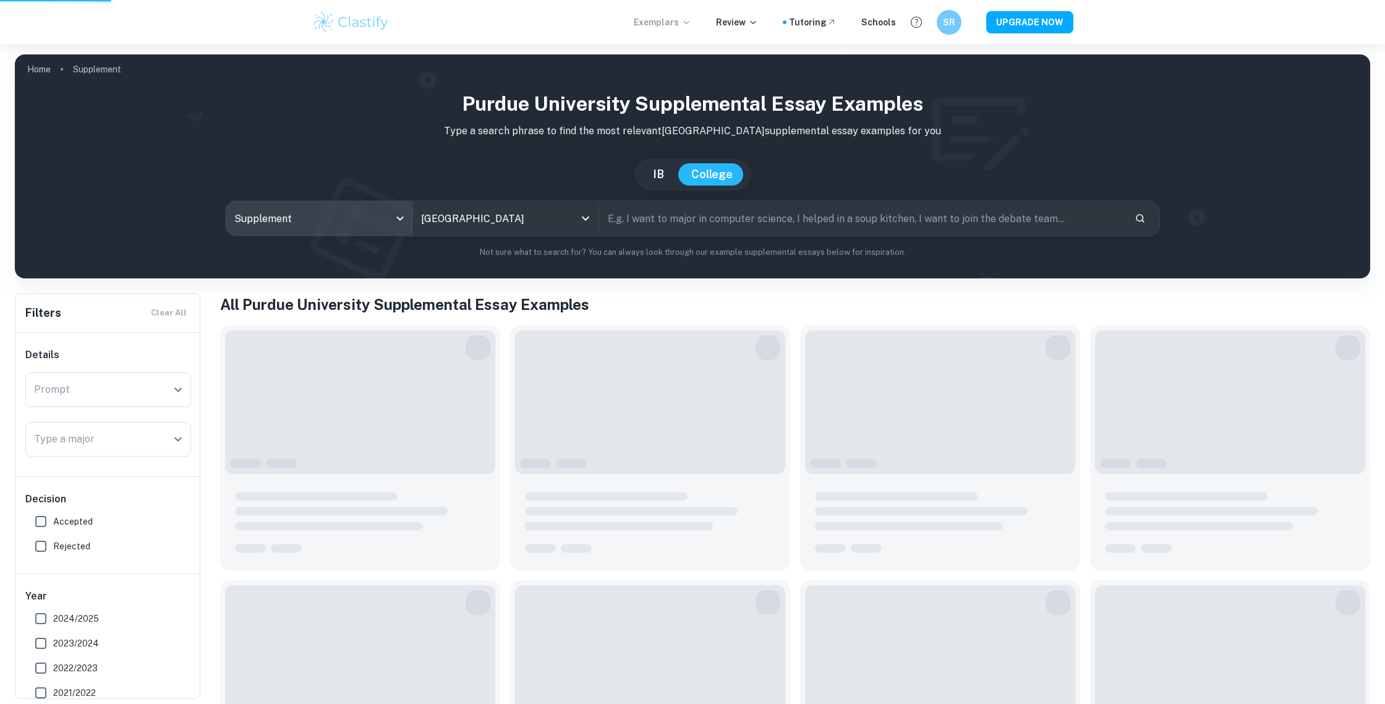
type input "common app"
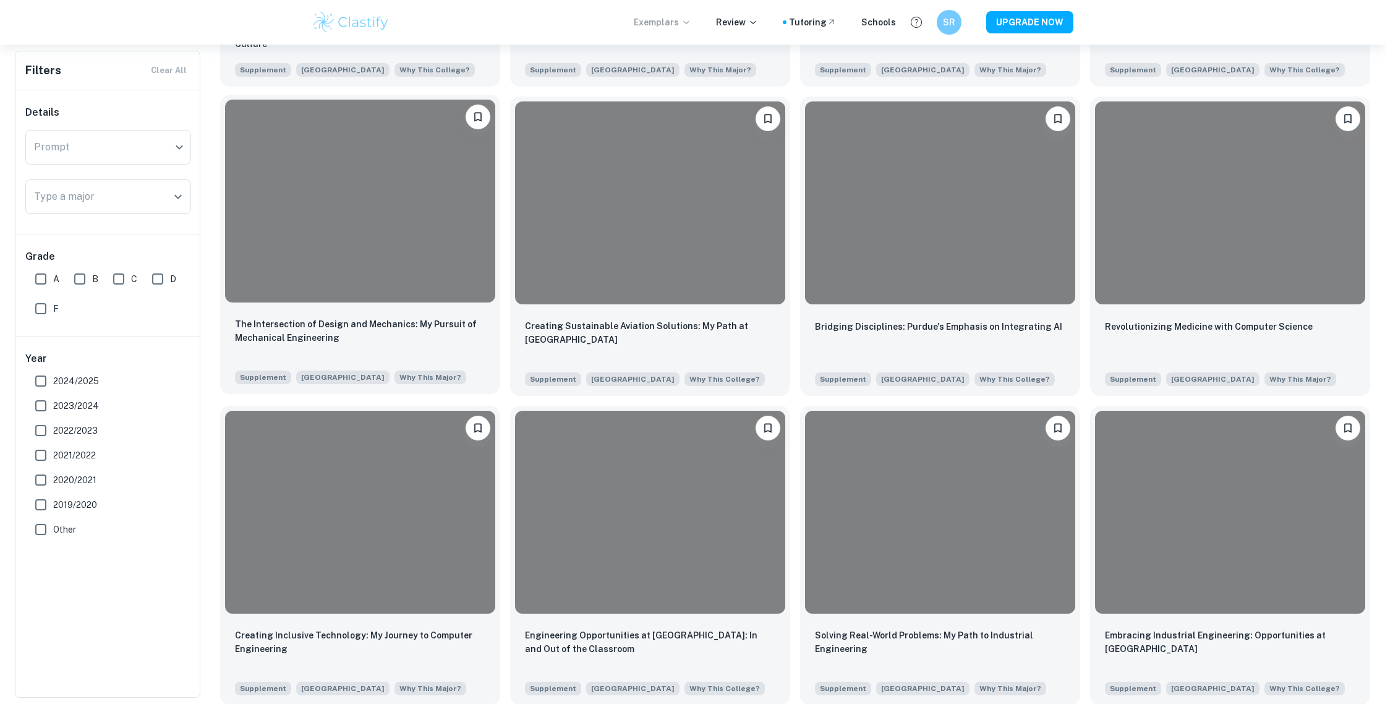
scroll to position [2855, 0]
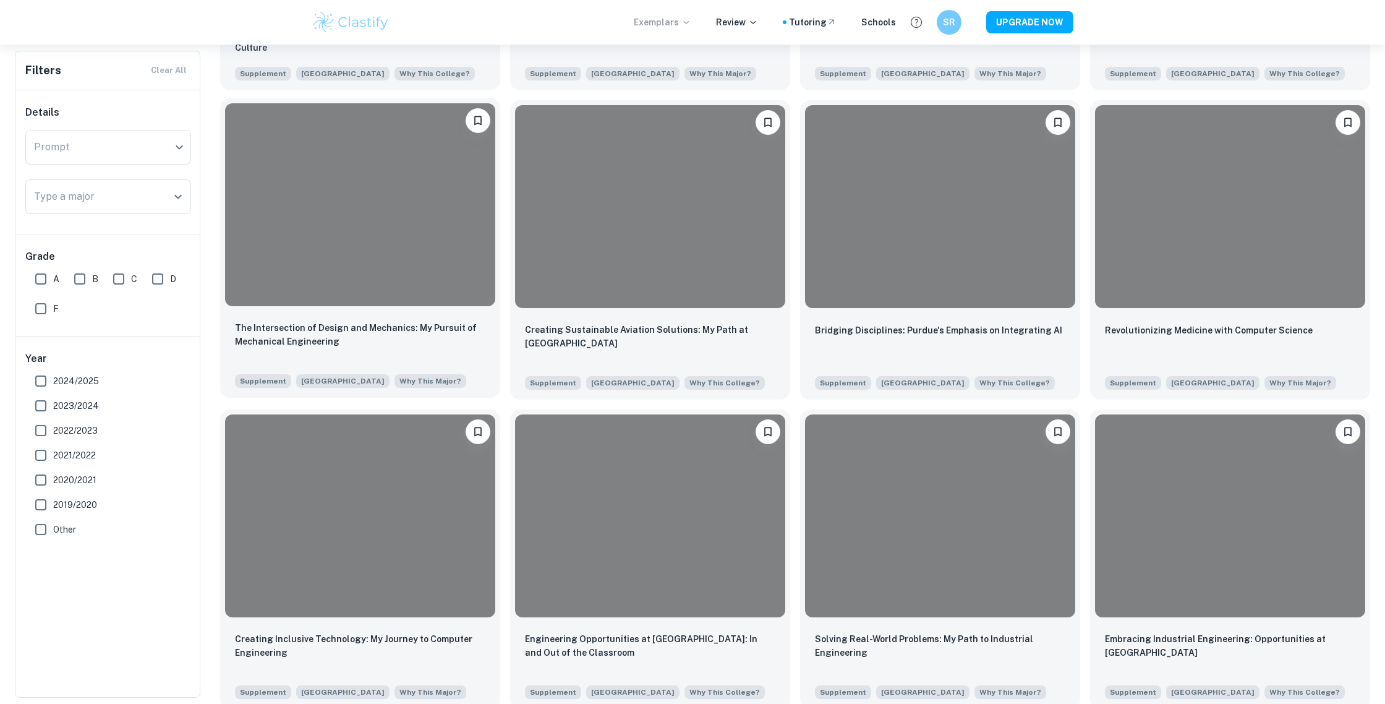
click at [412, 285] on div at bounding box center [360, 204] width 270 height 203
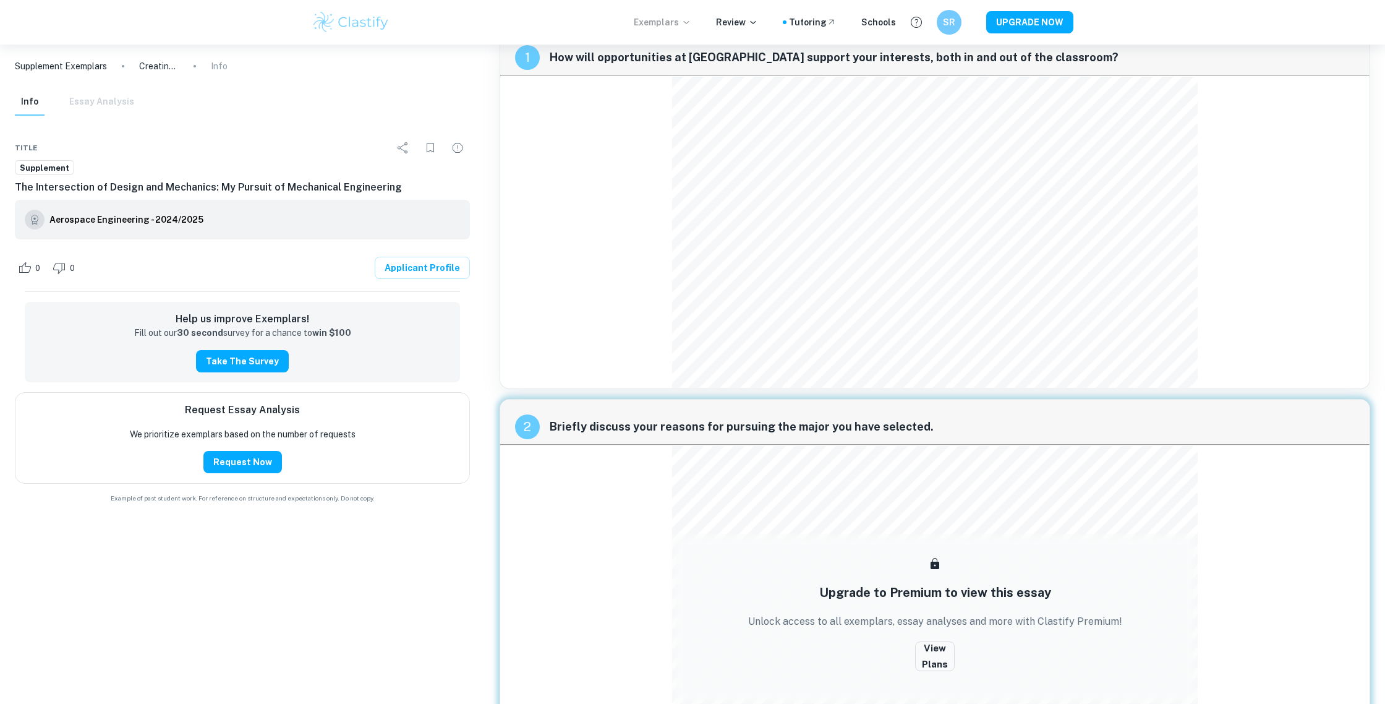
scroll to position [28, 0]
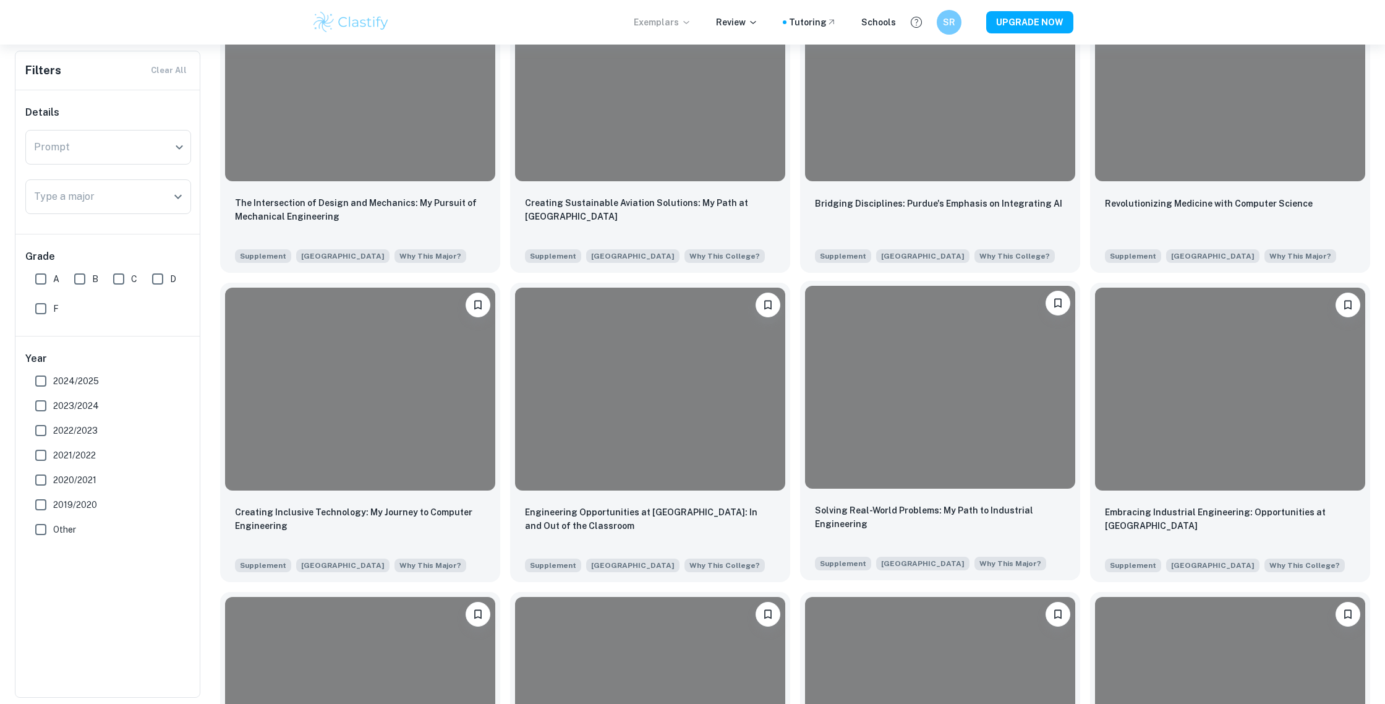
scroll to position [3191, 0]
